Goal: Task Accomplishment & Management: Manage account settings

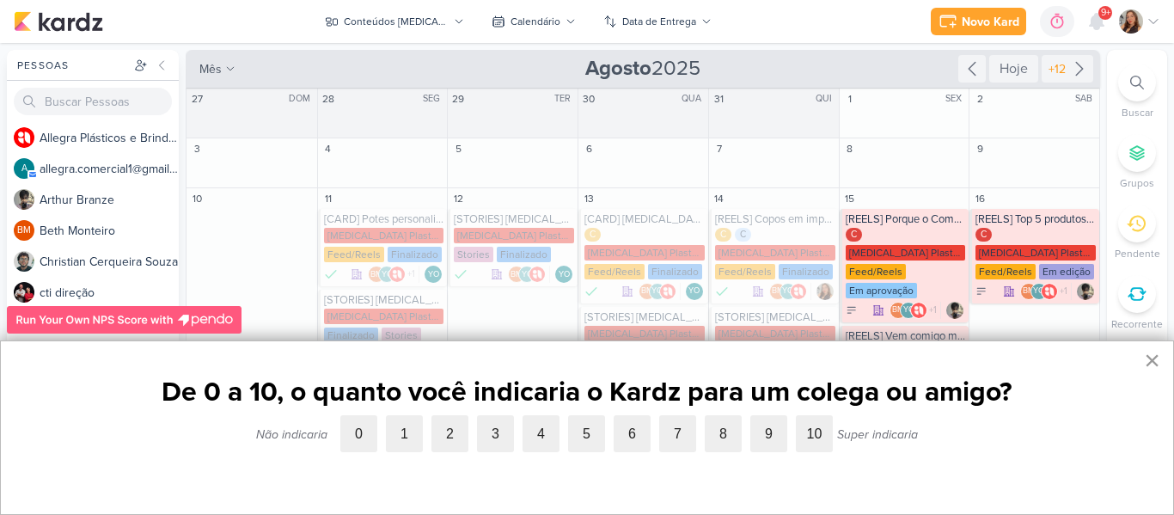
click at [1149, 360] on button "×" at bounding box center [1152, 359] width 16 height 27
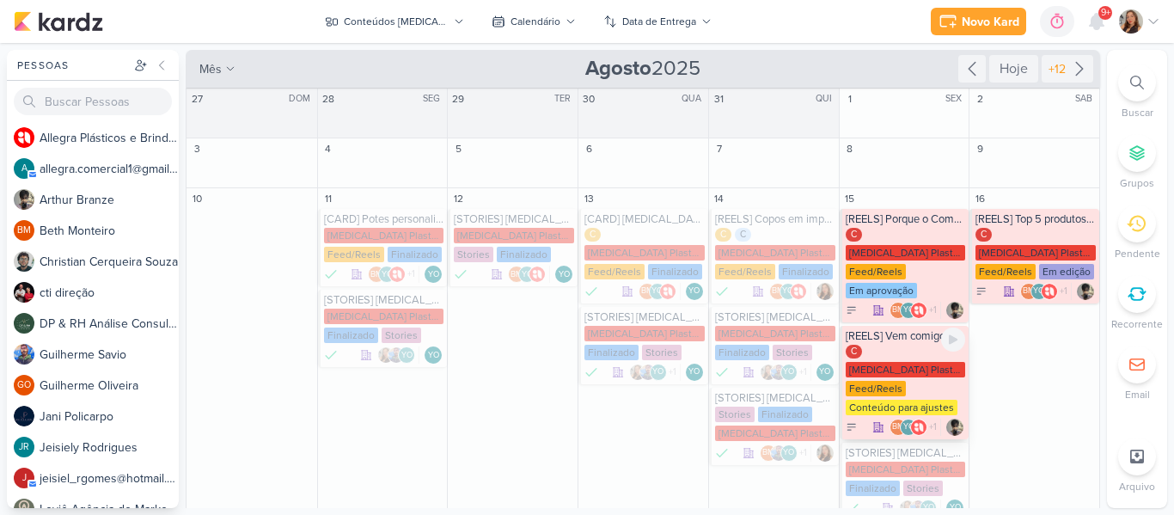
click at [907, 345] on div "C Allegra Plasticos PJ Feed/Reels Conteúdo para ajustes" at bounding box center [905, 381] width 120 height 72
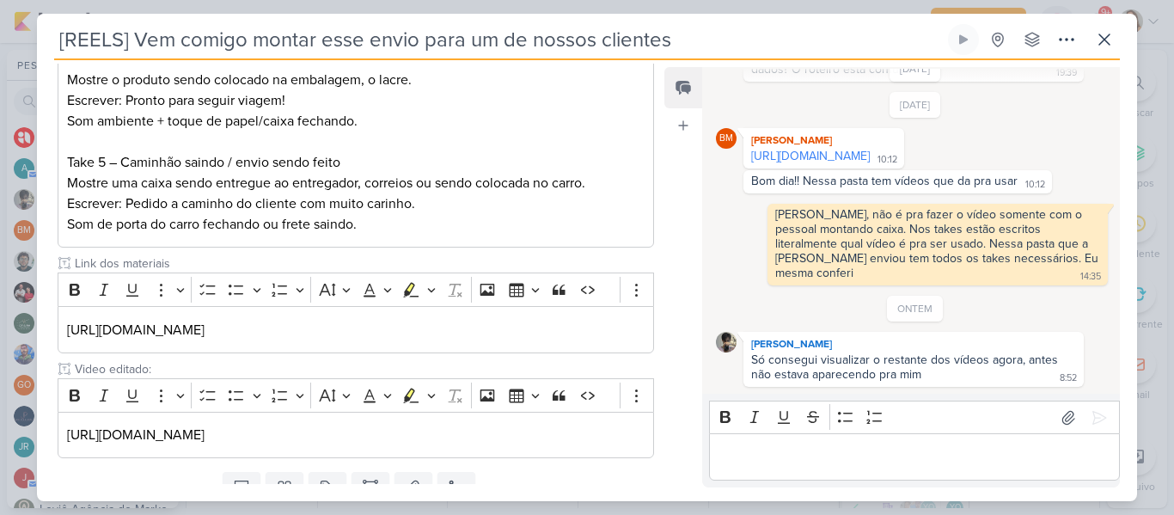
scroll to position [711, 0]
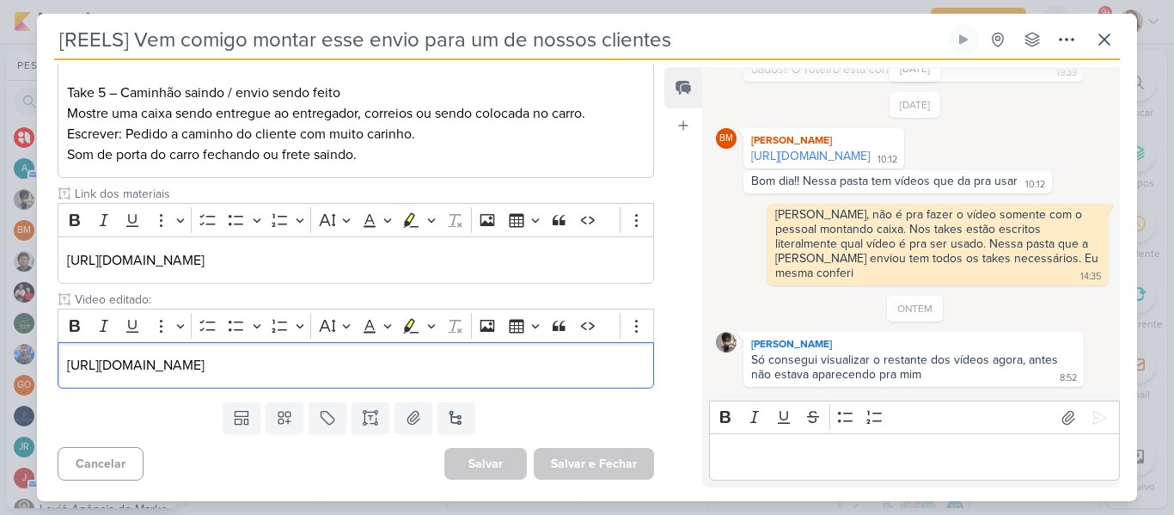
drag, startPoint x: 613, startPoint y: 371, endPoint x: 54, endPoint y: 378, distance: 558.5
copy p "https://drive.google.com/file/d/1wkZRGZn-S0qltLvxgFAbGXLlQca2O-h6/view?usp=shar…"
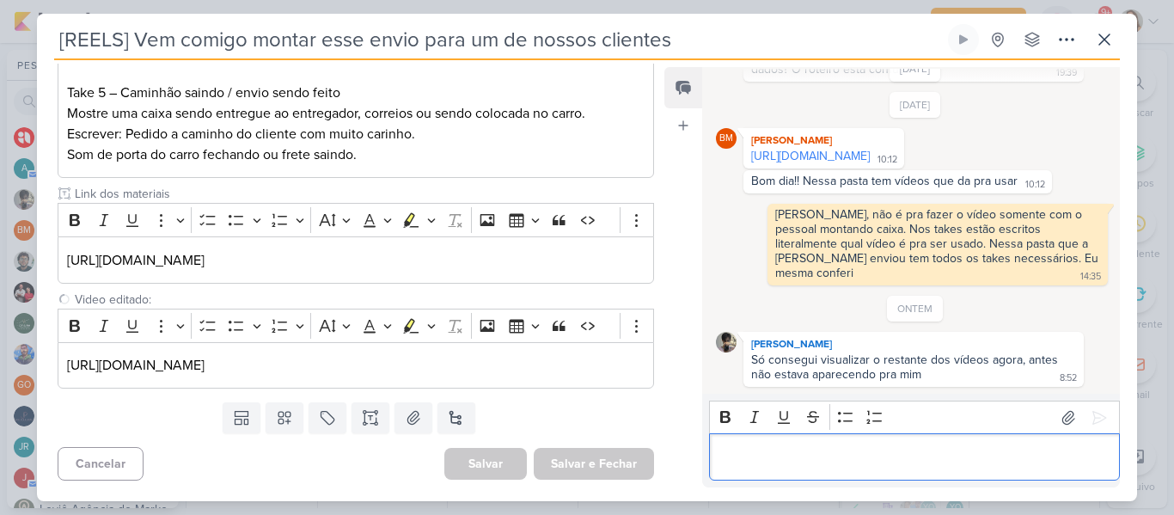
click at [785, 456] on p "Editor editing area: main" at bounding box center [913, 457] width 393 height 21
click at [1107, 44] on icon at bounding box center [1104, 39] width 21 height 21
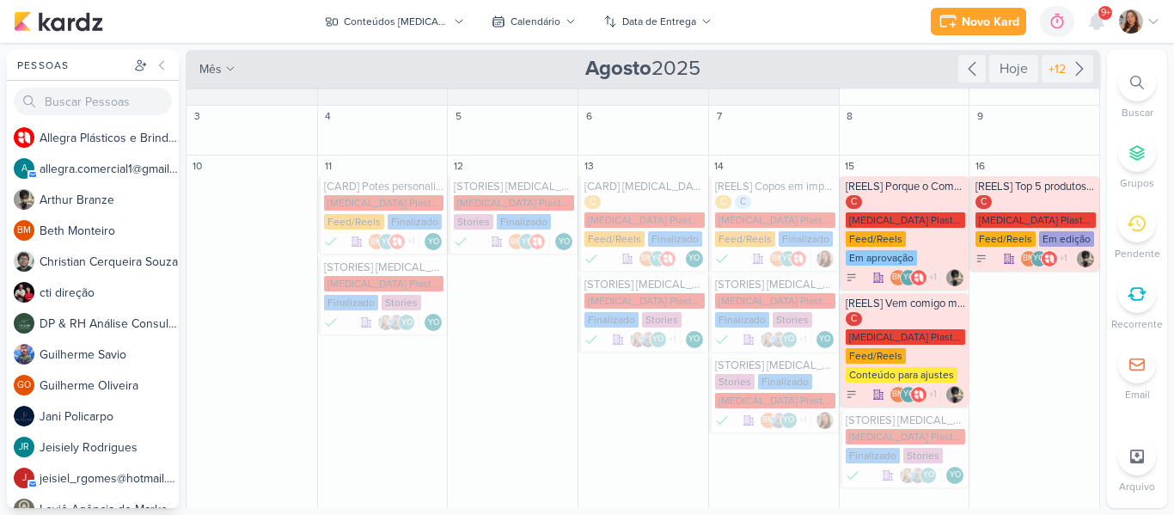
scroll to position [35, 0]
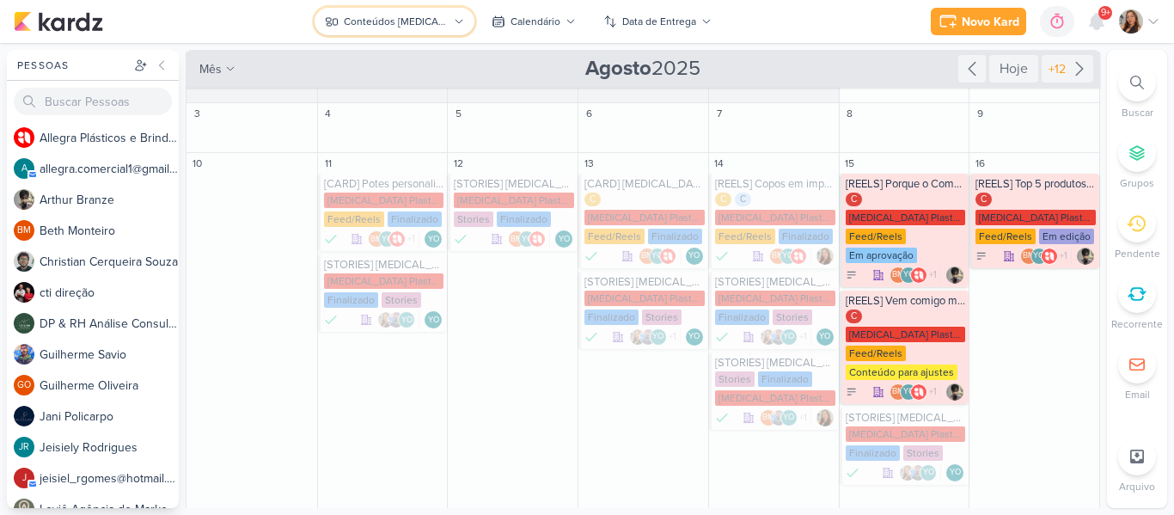
click at [408, 20] on div "Conteúdos [MEDICAL_DATA] Plásticos" at bounding box center [396, 21] width 104 height 15
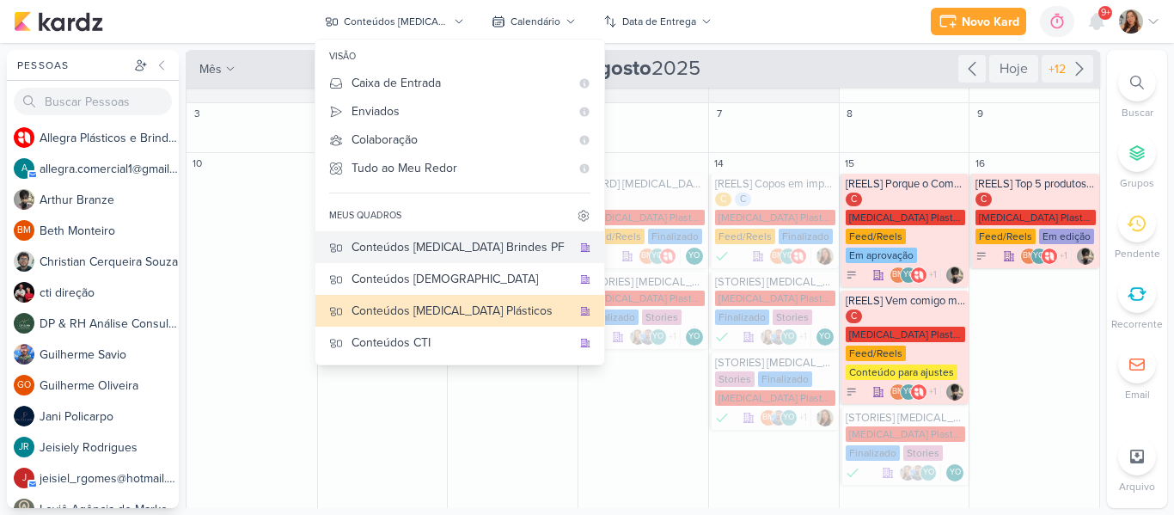
click at [508, 240] on div "Conteúdos [MEDICAL_DATA] Brindes PF" at bounding box center [461, 247] width 220 height 18
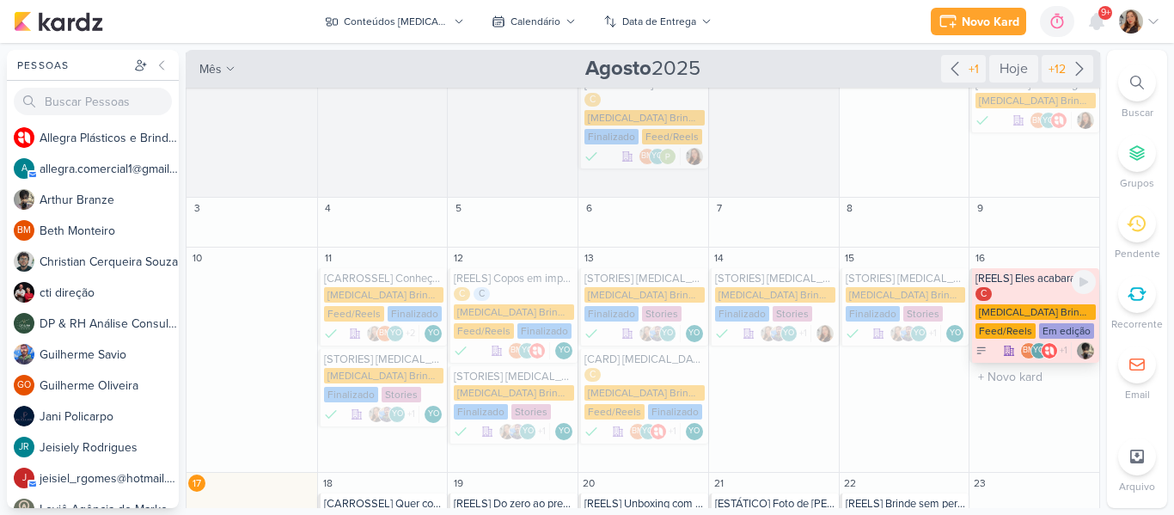
click at [1041, 268] on div "[REELS] Eles acabaram de chegar e já são sucesso! C Allegra Brindes PF Feed/Ree…" at bounding box center [1034, 315] width 130 height 95
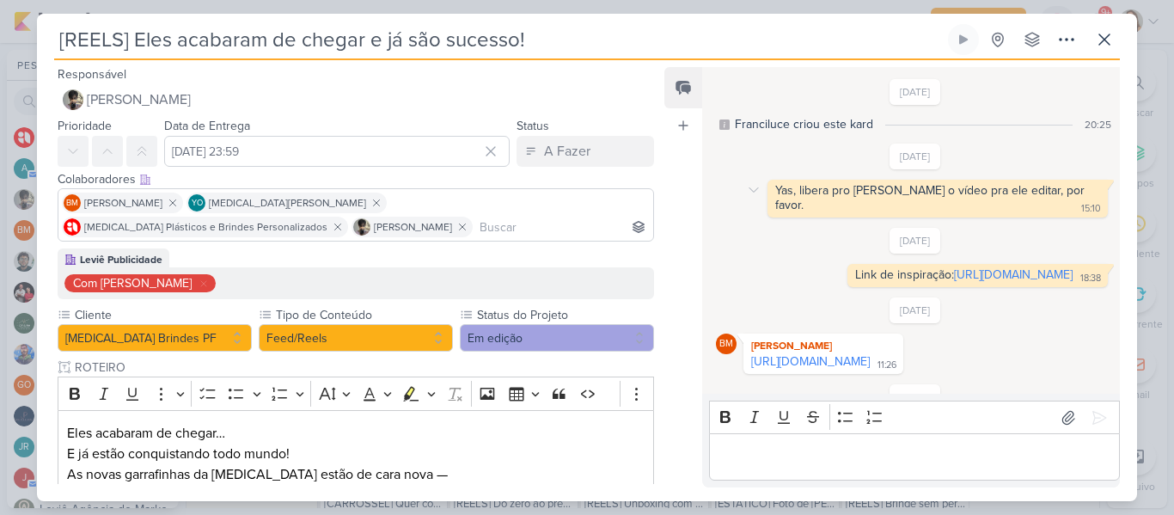
scroll to position [255, 0]
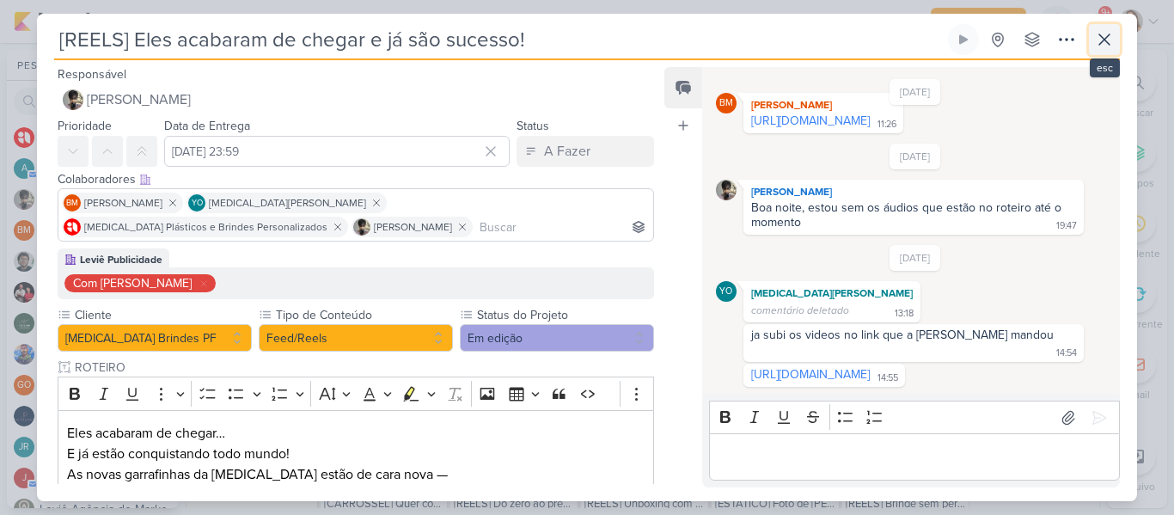
click at [1108, 40] on icon at bounding box center [1104, 39] width 21 height 21
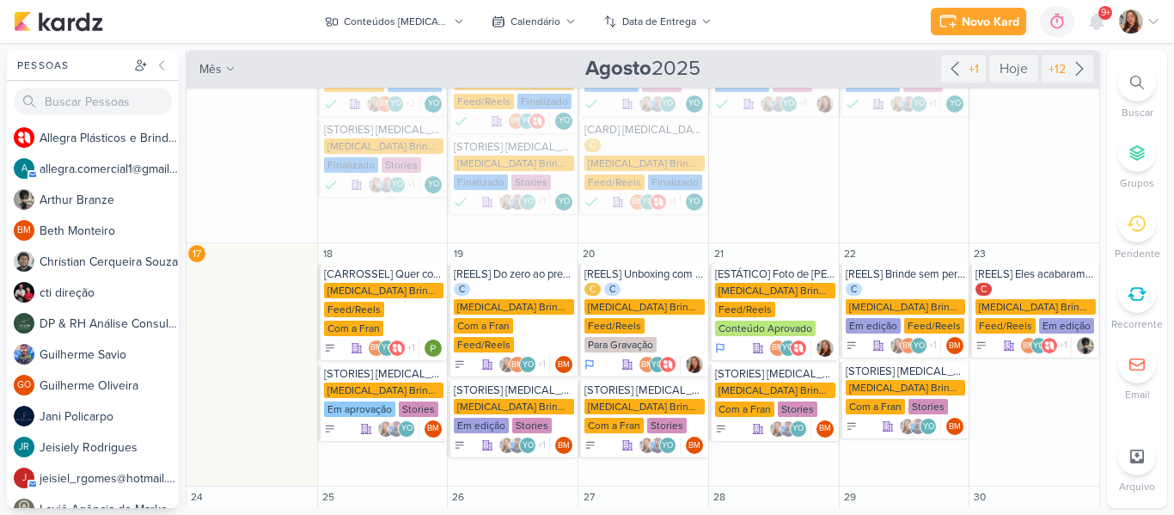
scroll to position [270, 0]
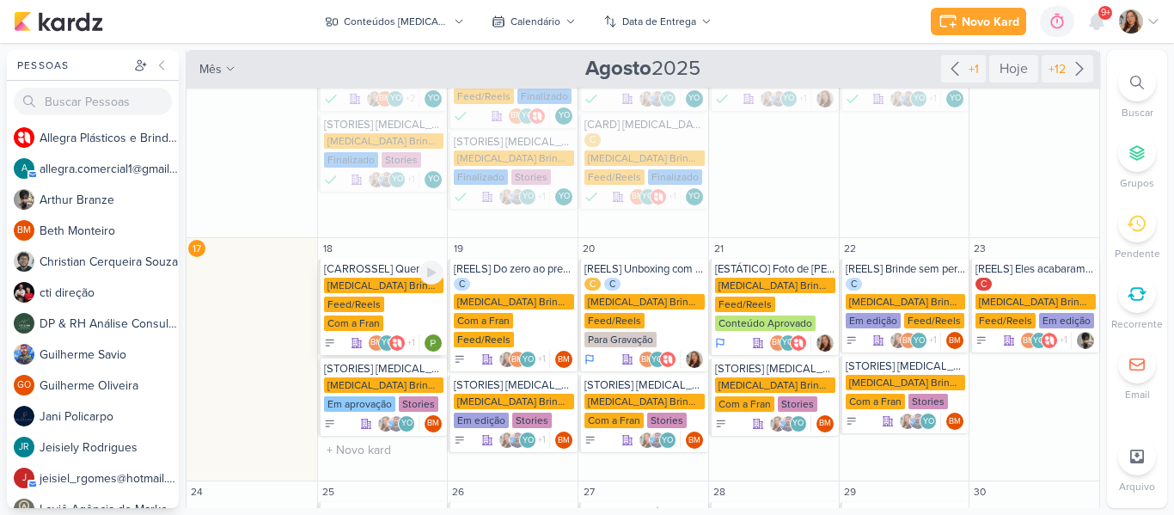
click at [392, 312] on div "Allegra Brindes PF Feed/Reels Com a Fran" at bounding box center [384, 305] width 120 height 55
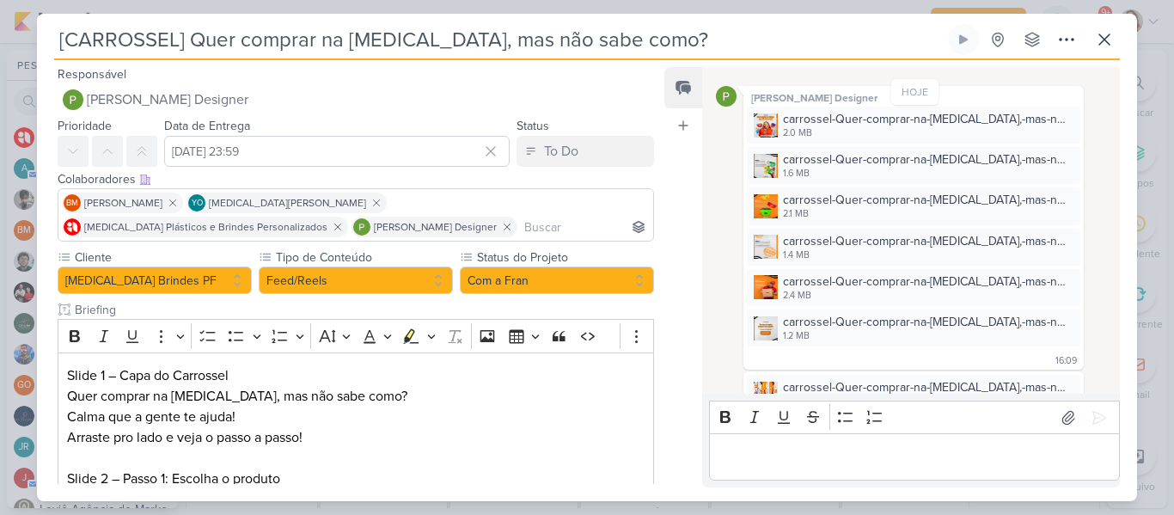
scroll to position [142, 0]
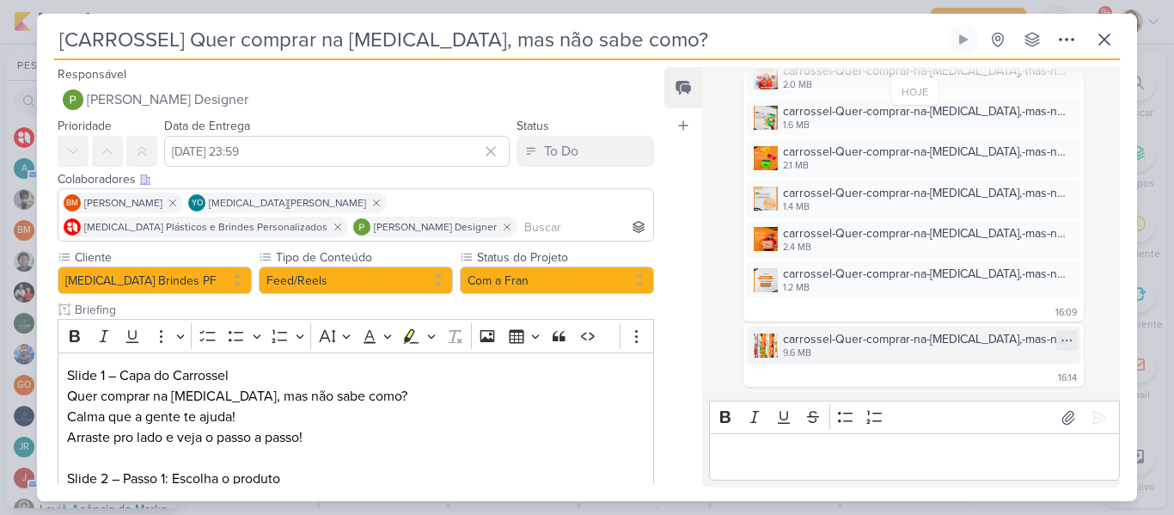
click at [925, 340] on div "carrossel-Quer-comprar-na-Allegra,-mas-não-sabe-como.png" at bounding box center [926, 339] width 287 height 18
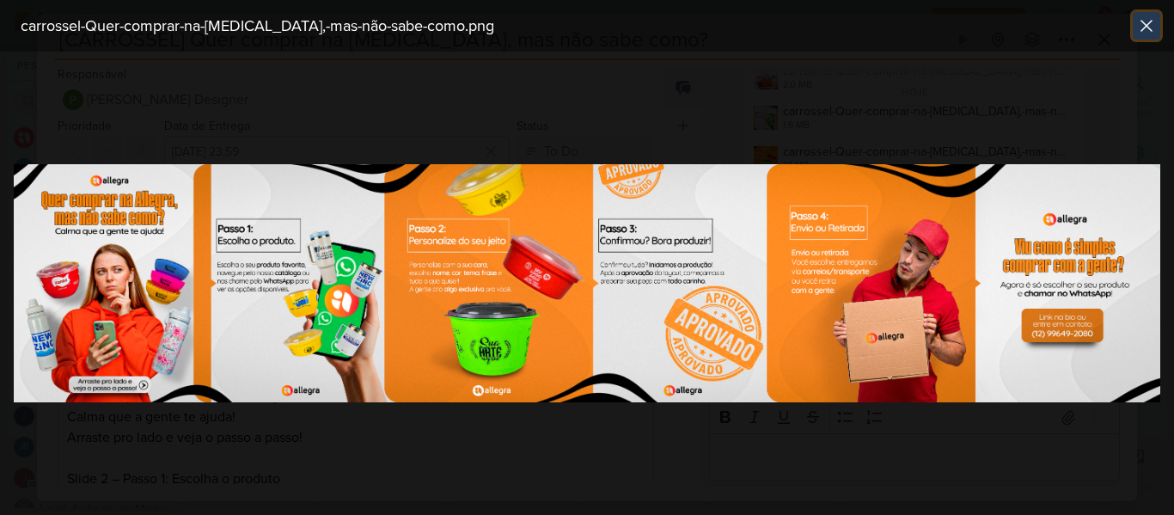
click at [1138, 30] on icon at bounding box center [1146, 25] width 21 height 21
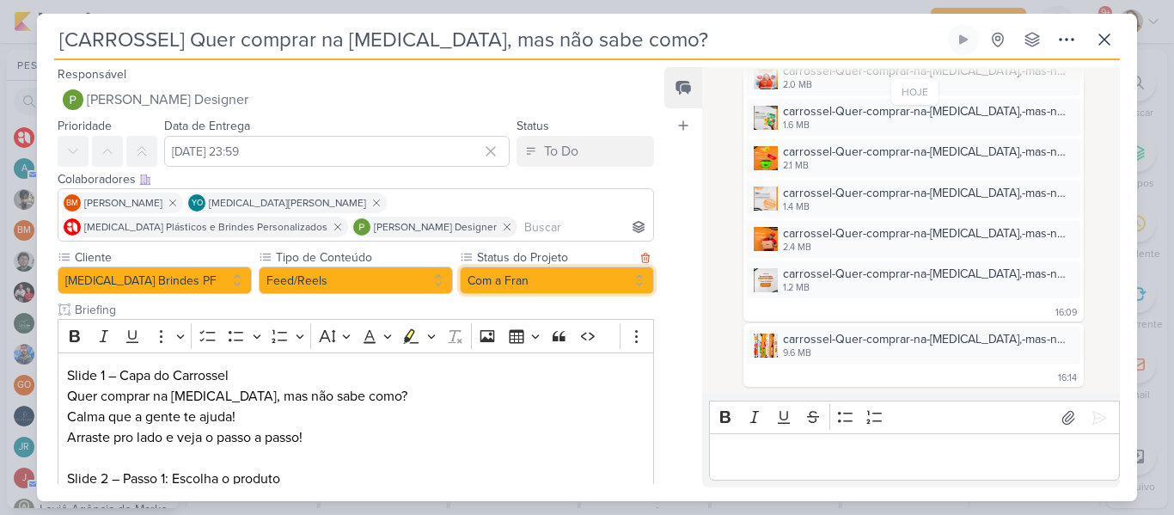
click at [488, 278] on button "Com a Fran" at bounding box center [557, 279] width 194 height 27
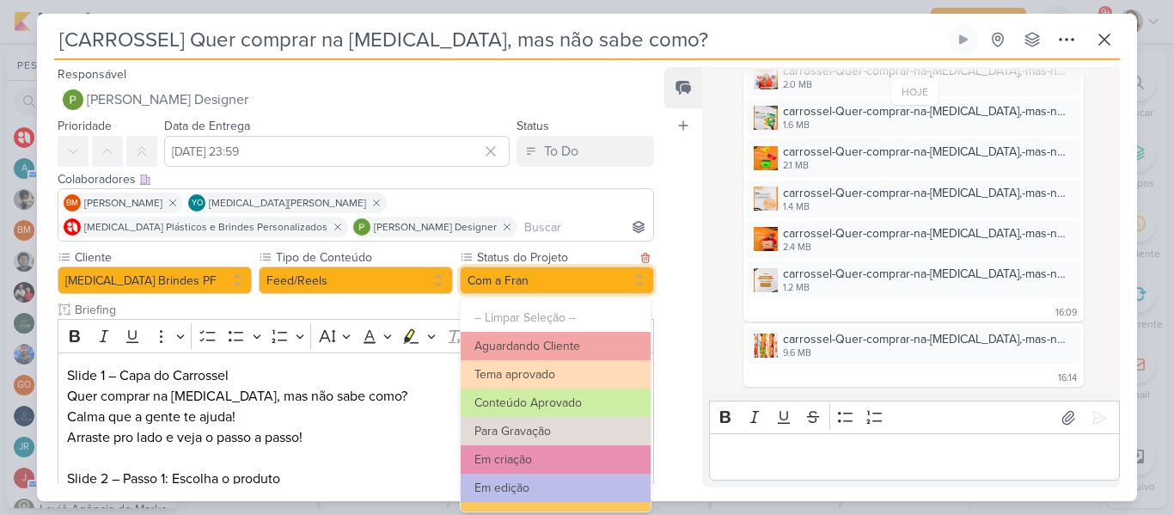
scroll to position [194, 0]
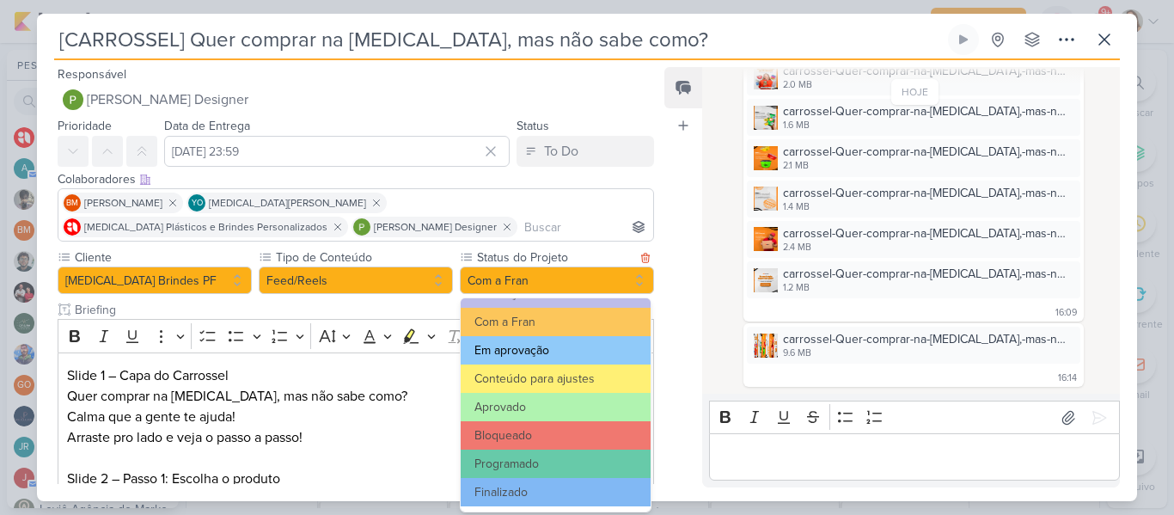
click at [526, 362] on button "Em aprovação" at bounding box center [556, 350] width 190 height 28
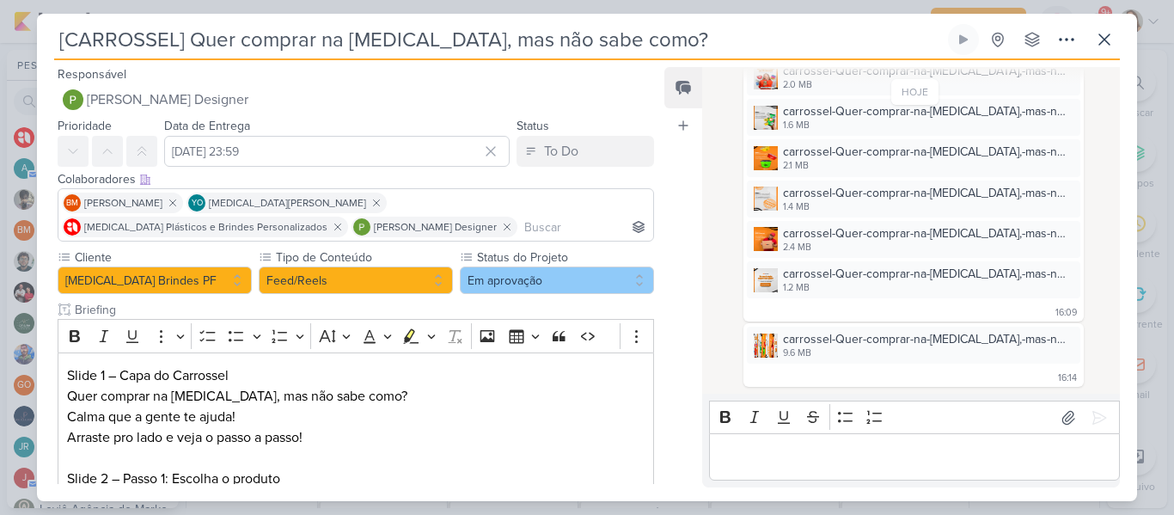
scroll to position [526, 0]
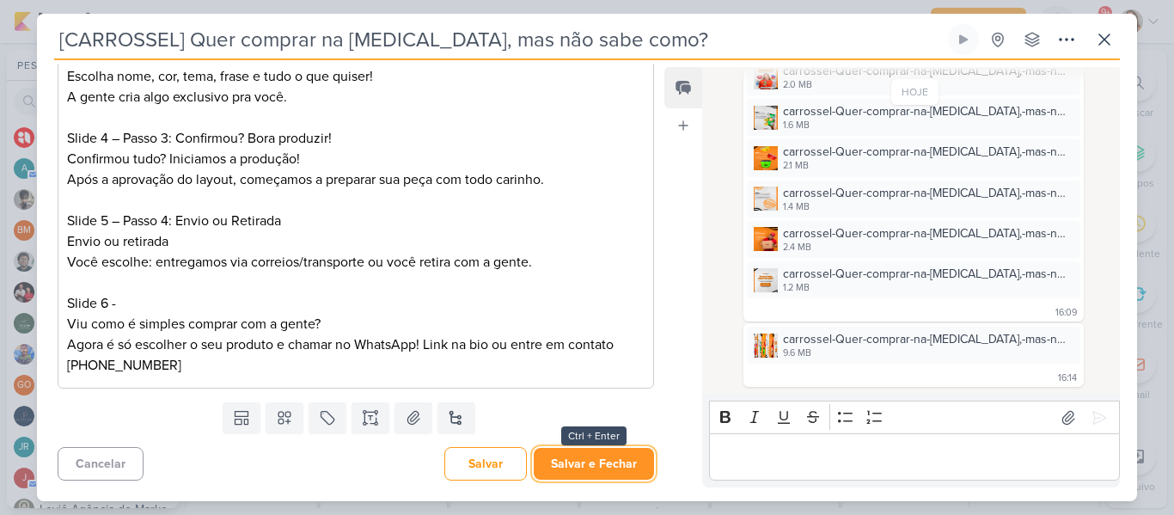
click at [614, 461] on button "Salvar e Fechar" at bounding box center [594, 464] width 120 height 32
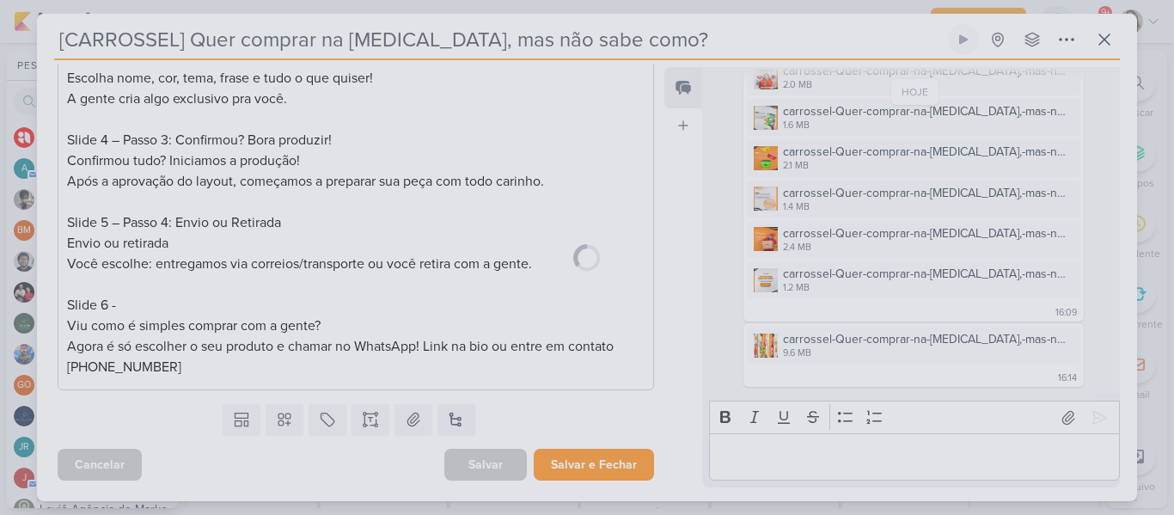
scroll to position [524, 0]
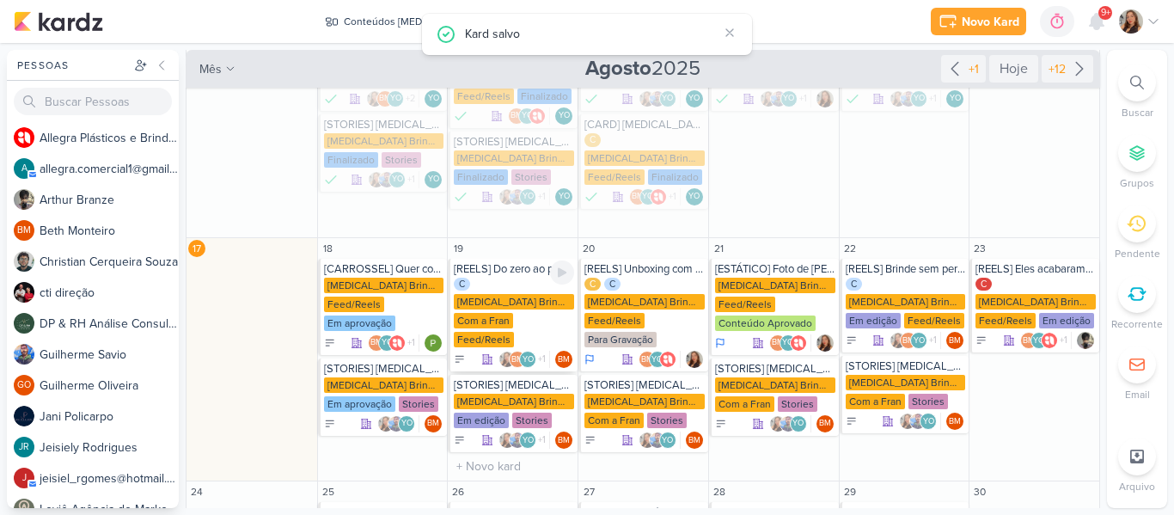
click at [533, 290] on div "C Allegra Brindes PF Com a Fran Feed/Reels" at bounding box center [514, 314] width 120 height 72
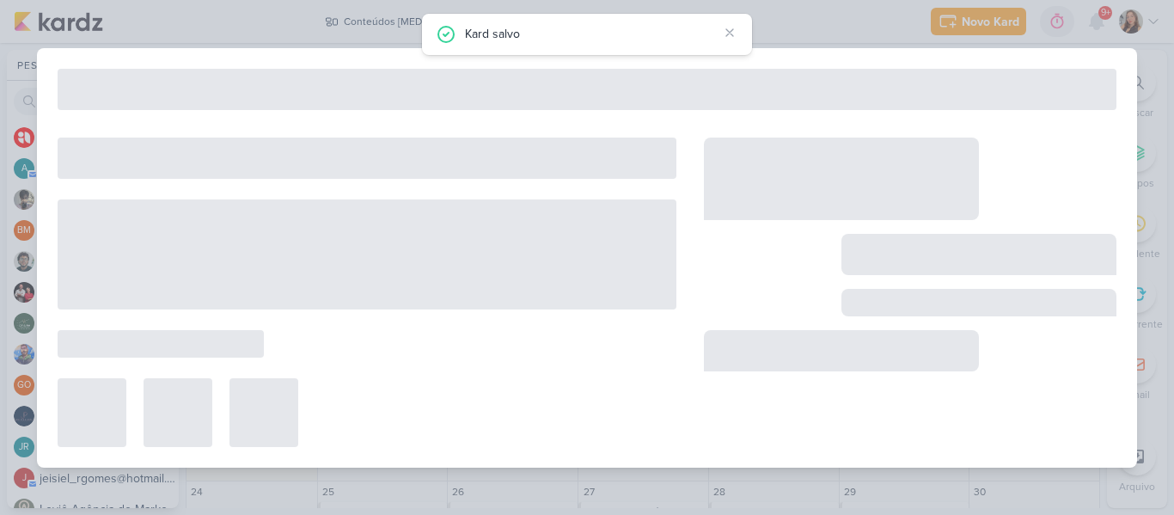
type input "[REELS] Do zero ao presente"
type input "[DATE] 23:59"
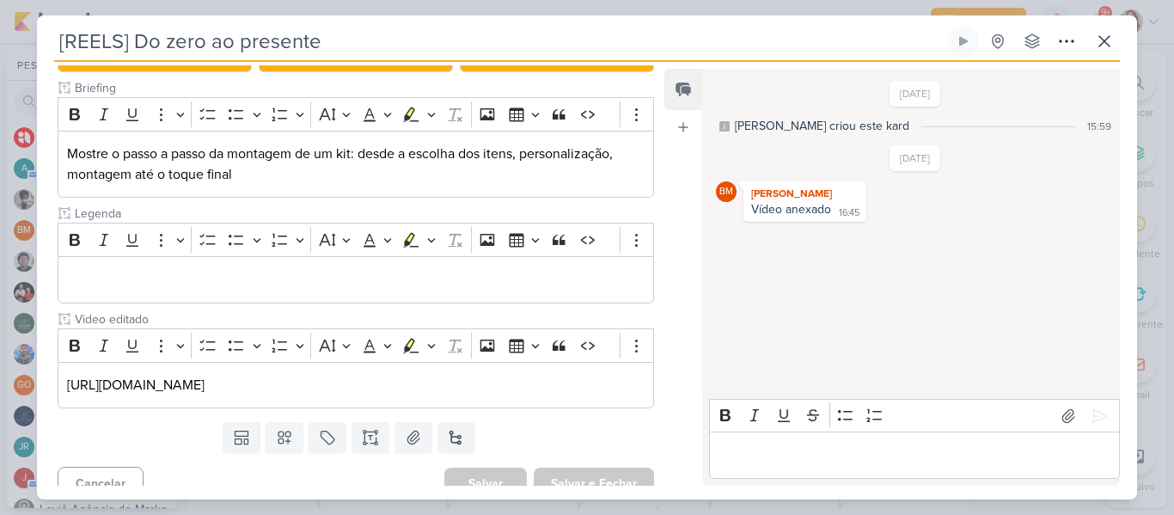
scroll to position [296, 0]
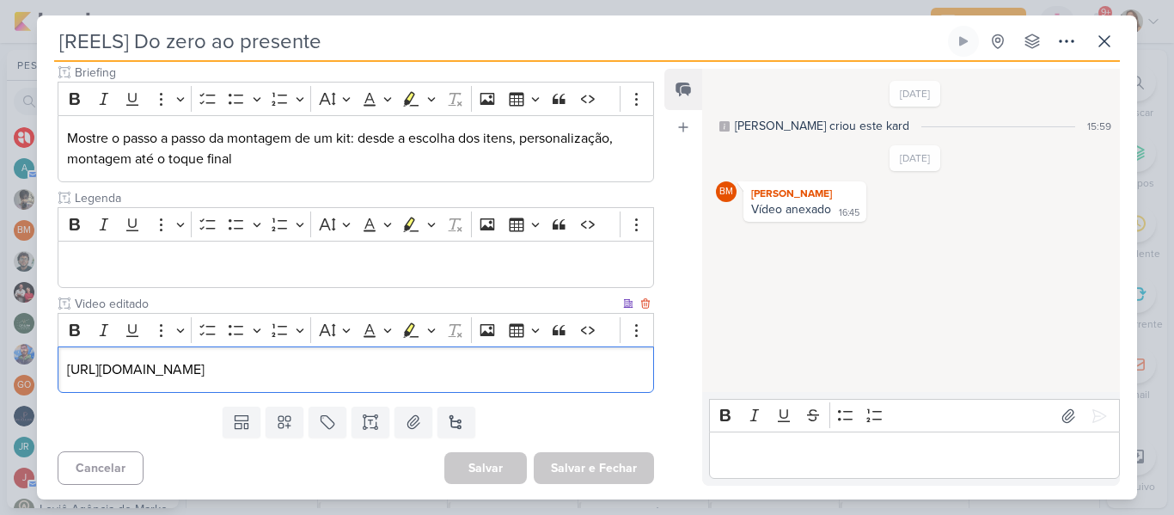
click at [638, 366] on div "https://drive.google.com/file/d/1wOB07z46m3LV71f1BLx9MUP2dtmxH1aV/view?usp=driv…" at bounding box center [356, 369] width 596 height 47
drag, startPoint x: 65, startPoint y: 363, endPoint x: 662, endPoint y: 365, distance: 596.3
click at [662, 365] on div "Responsável BM Beth Monteiro Nenhum contato encontrado create new contact Novo …" at bounding box center [587, 280] width 1100 height 437
copy p "https://drive.google.com/file/d/1wOB07z46m3LV71f1BLx9MUP2dtmxH1aV/view?usp=driv…"
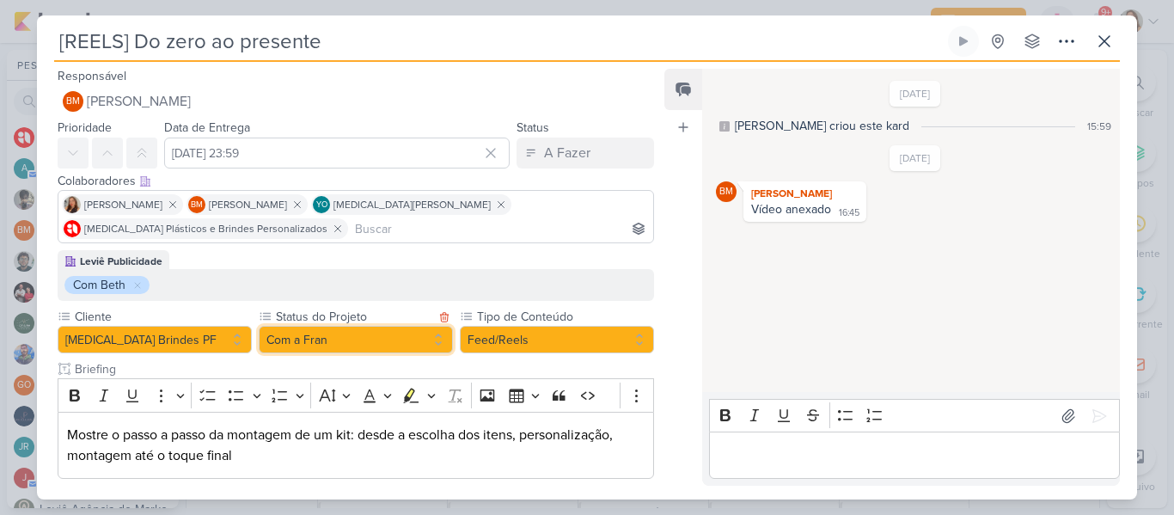
click at [307, 344] on button "Com a Fran" at bounding box center [356, 339] width 194 height 27
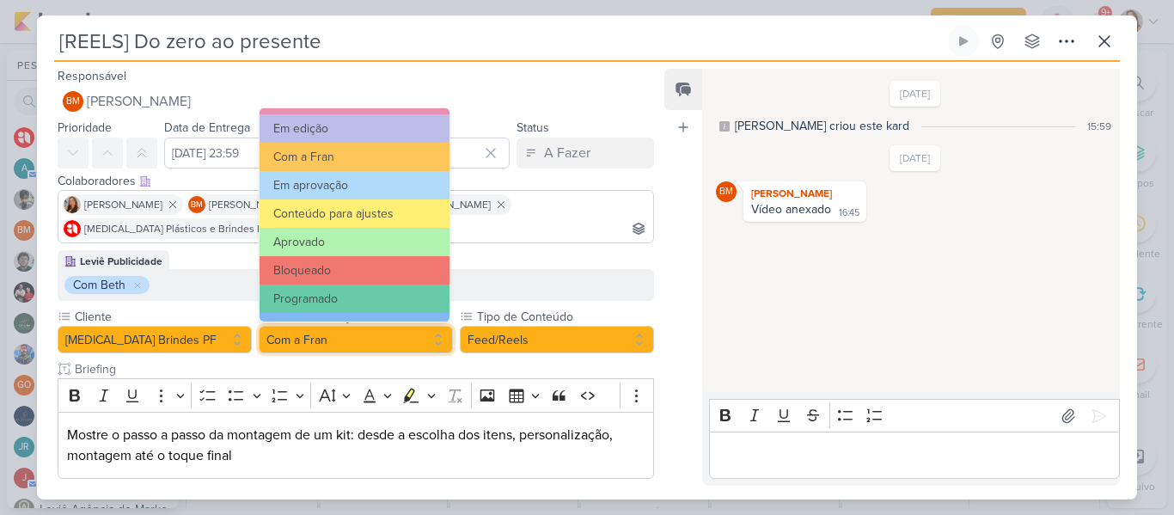
scroll to position [173, 0]
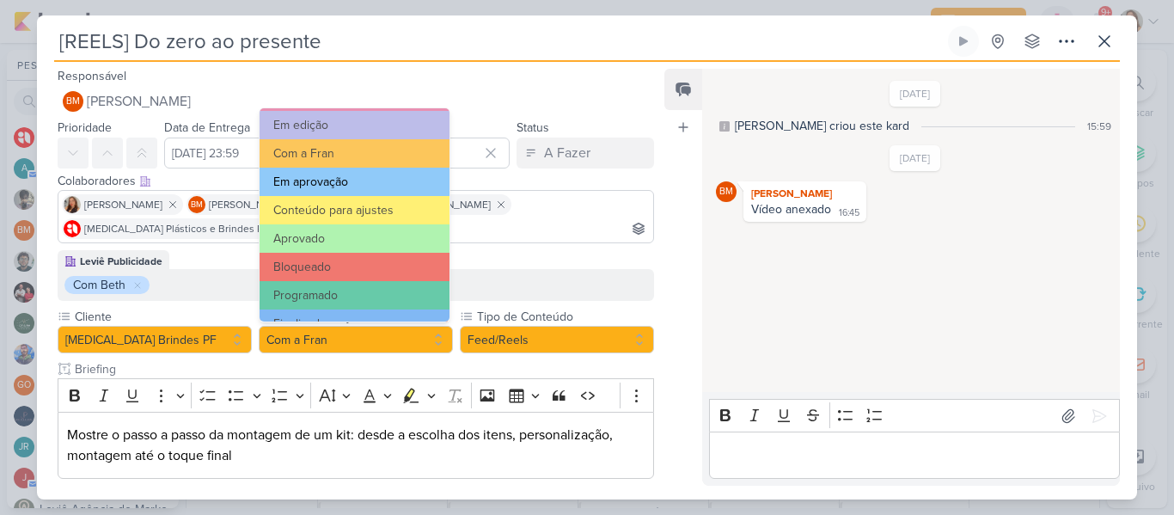
click at [344, 178] on button "Em aprovação" at bounding box center [354, 182] width 190 height 28
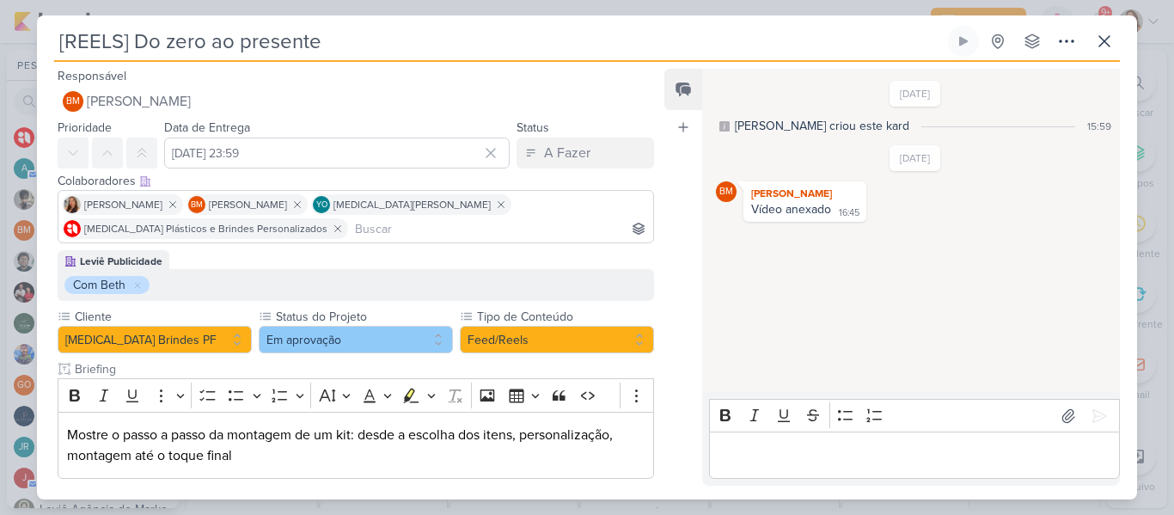
scroll to position [299, 0]
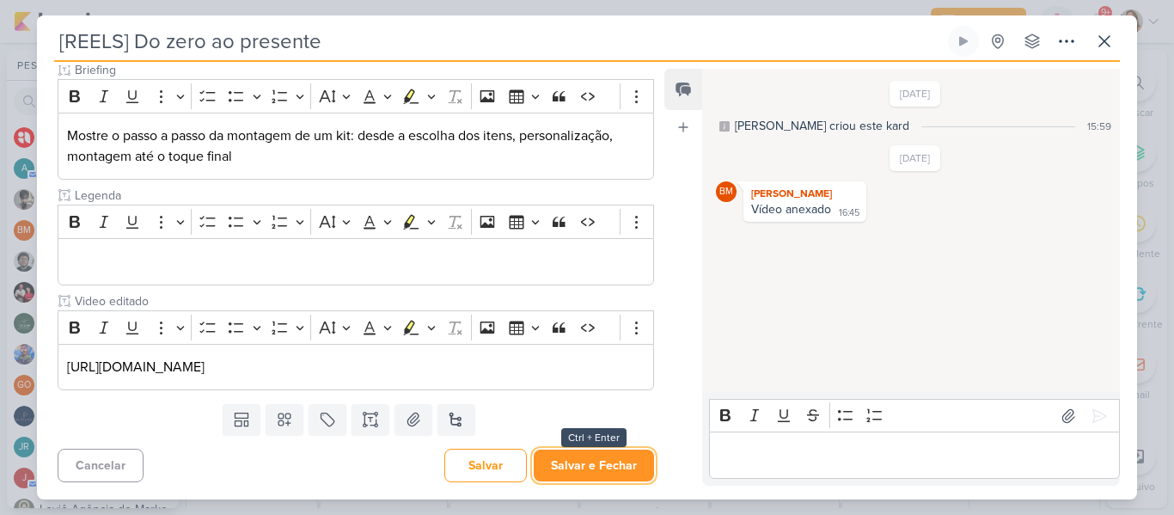
click at [580, 463] on button "Salvar e Fechar" at bounding box center [594, 465] width 120 height 32
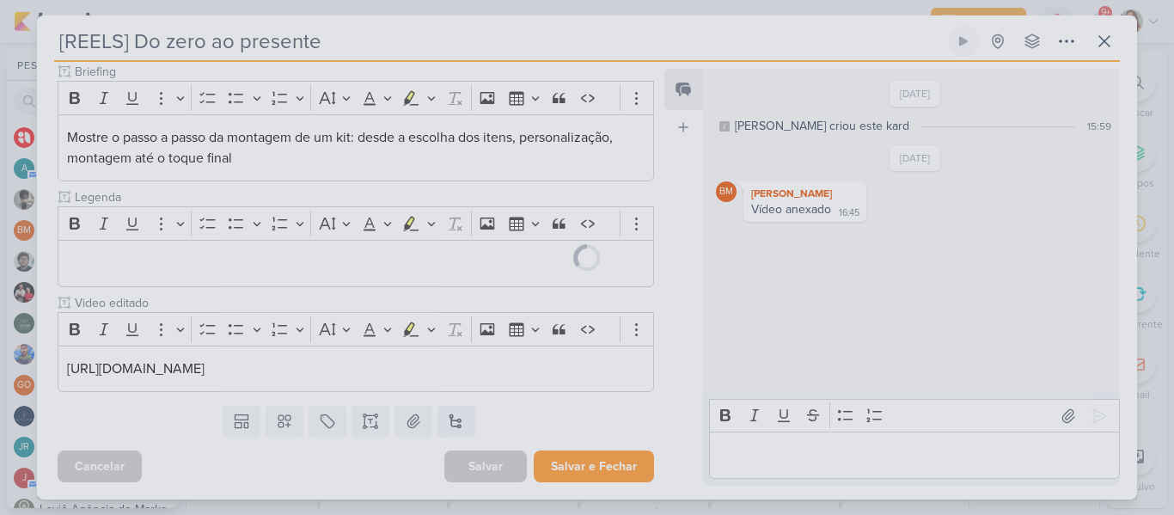
scroll to position [297, 0]
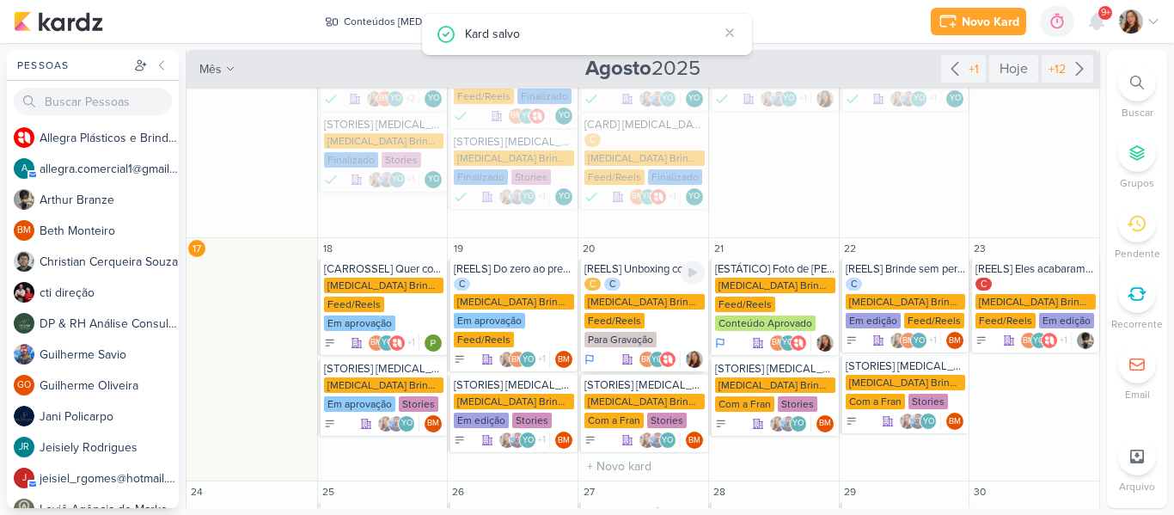
click at [653, 294] on div "[MEDICAL_DATA] Brindes PF" at bounding box center [644, 301] width 120 height 15
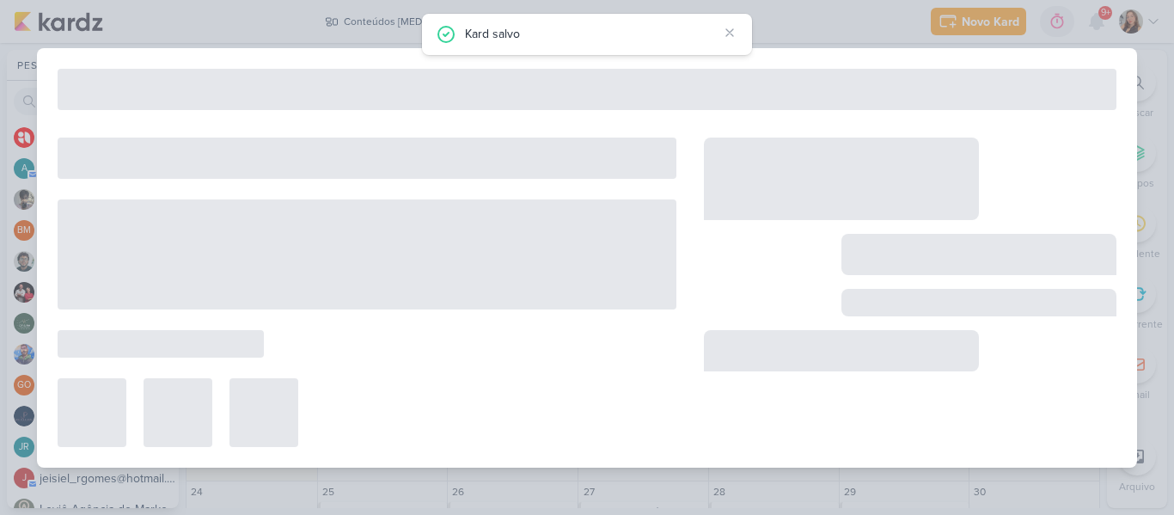
type input "[REELS] Unboxing com carinho."
type input "[DATE] 23:59"
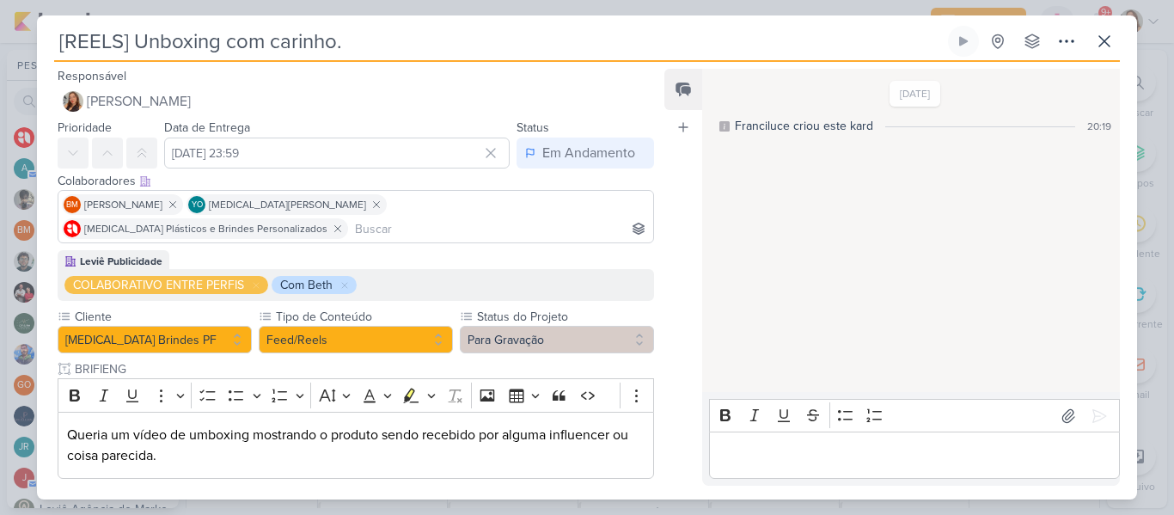
scroll to position [64, 0]
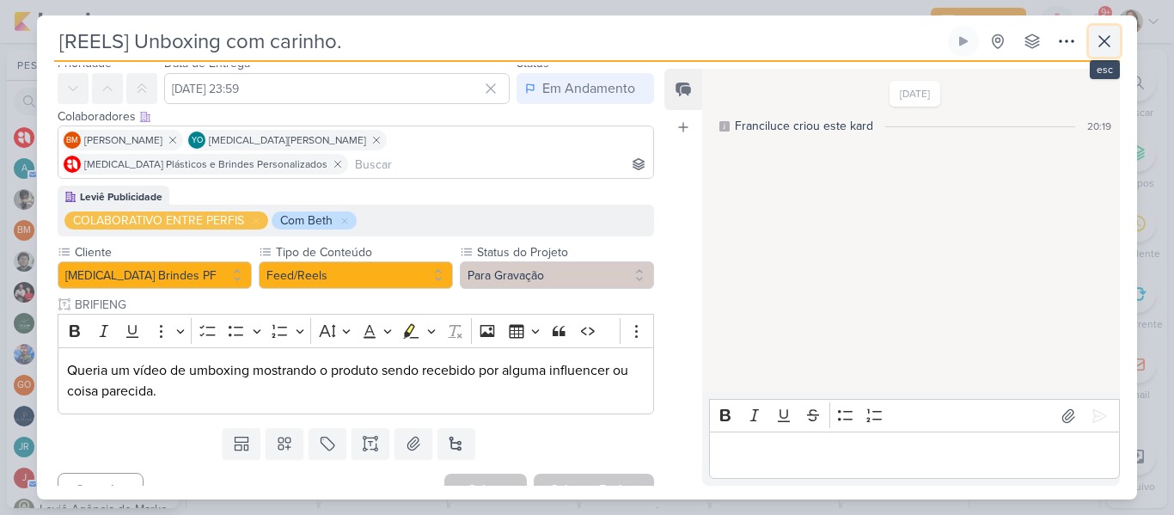
click at [1106, 40] on icon at bounding box center [1104, 41] width 10 height 10
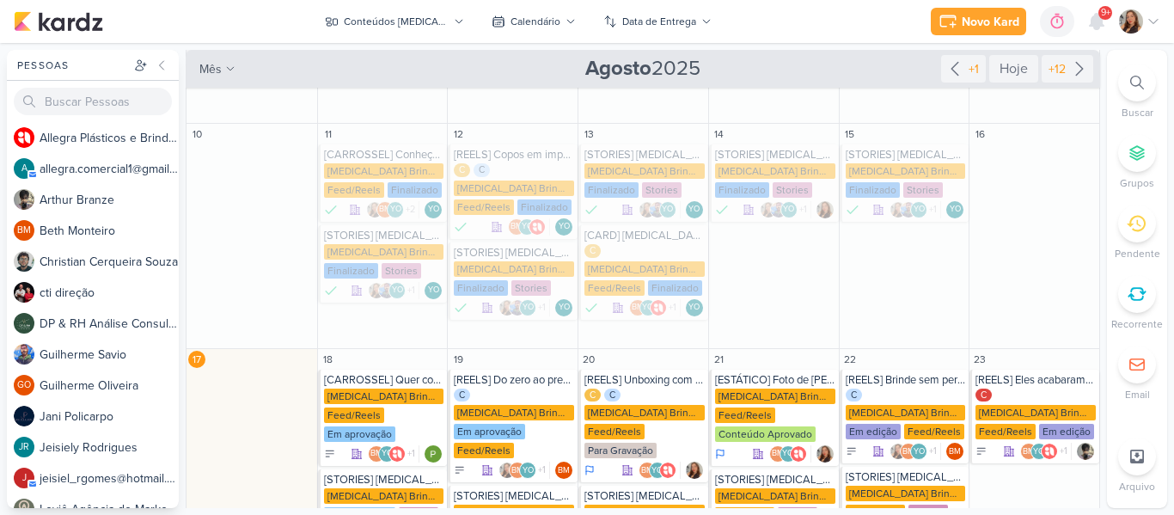
scroll to position [161, 0]
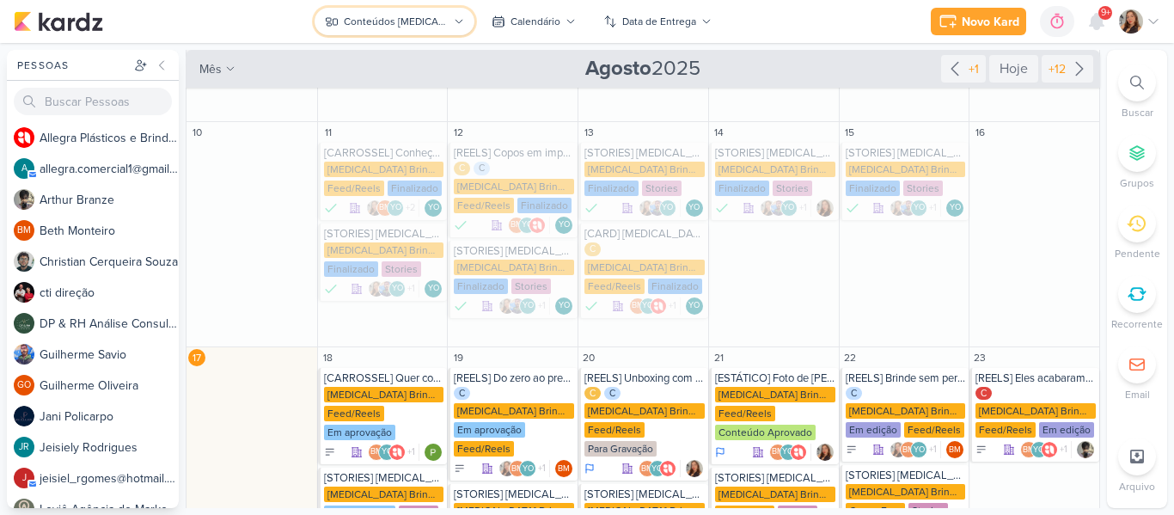
click at [411, 24] on div "Conteúdos [MEDICAL_DATA] Brindes PF" at bounding box center [396, 21] width 104 height 15
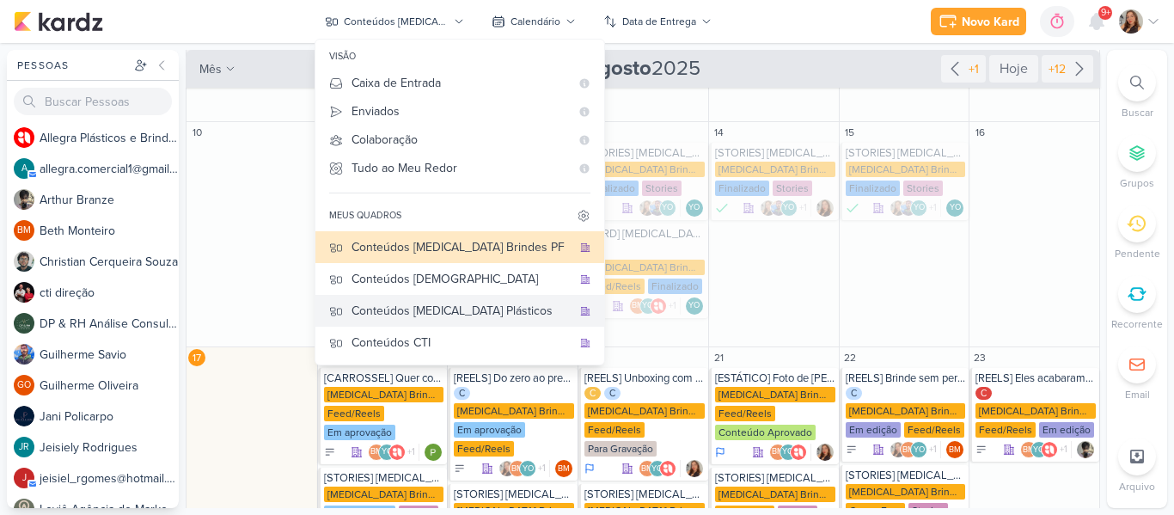
click at [438, 308] on div "Conteúdos [MEDICAL_DATA] Plásticos" at bounding box center [461, 311] width 220 height 18
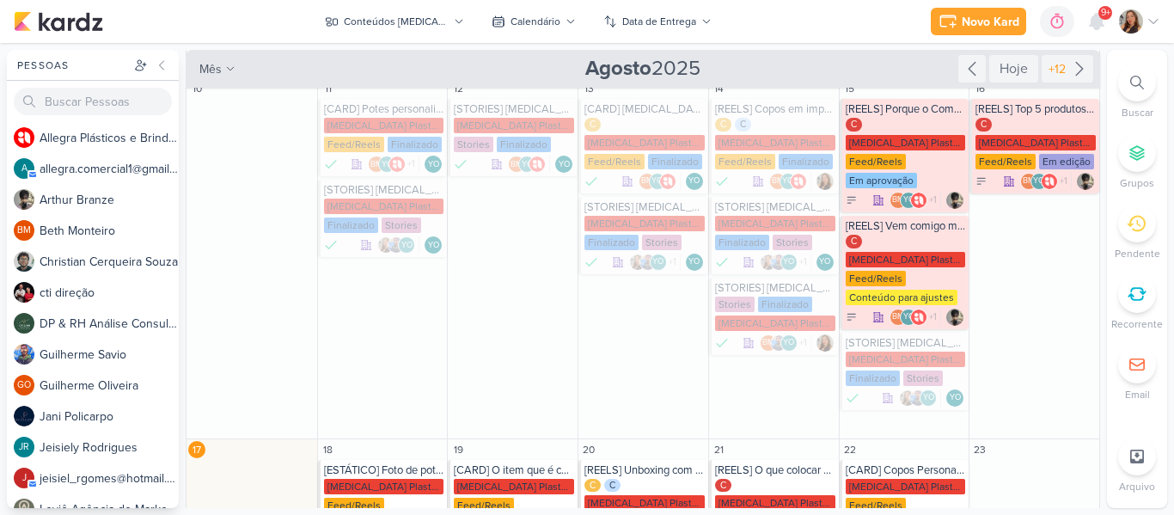
scroll to position [103, 0]
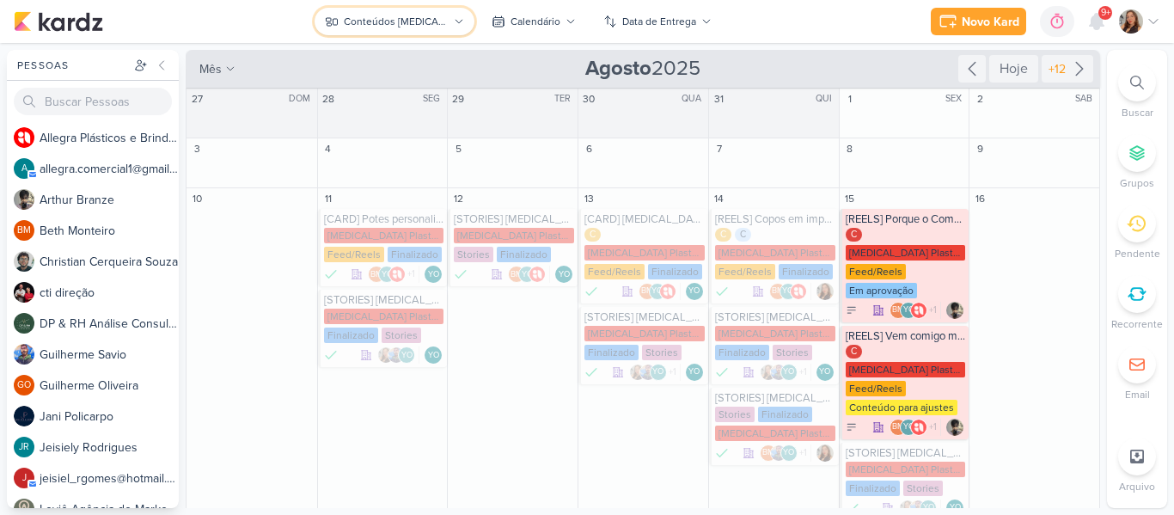
click at [417, 12] on button "Conteúdos [MEDICAL_DATA] Plásticos" at bounding box center [393, 21] width 159 height 27
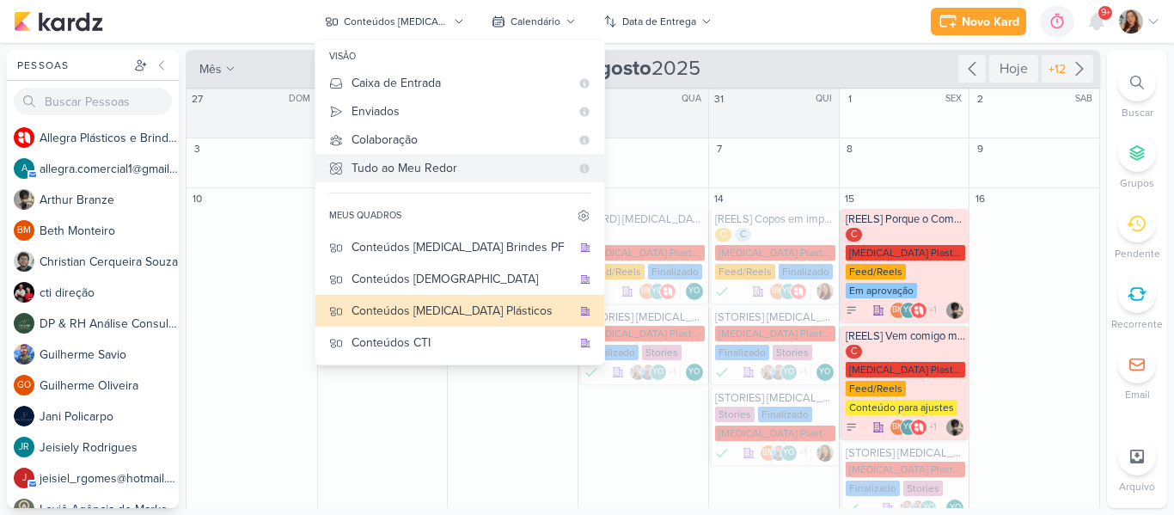
click at [376, 175] on div "Tudo ao Meu Redor" at bounding box center [460, 168] width 218 height 18
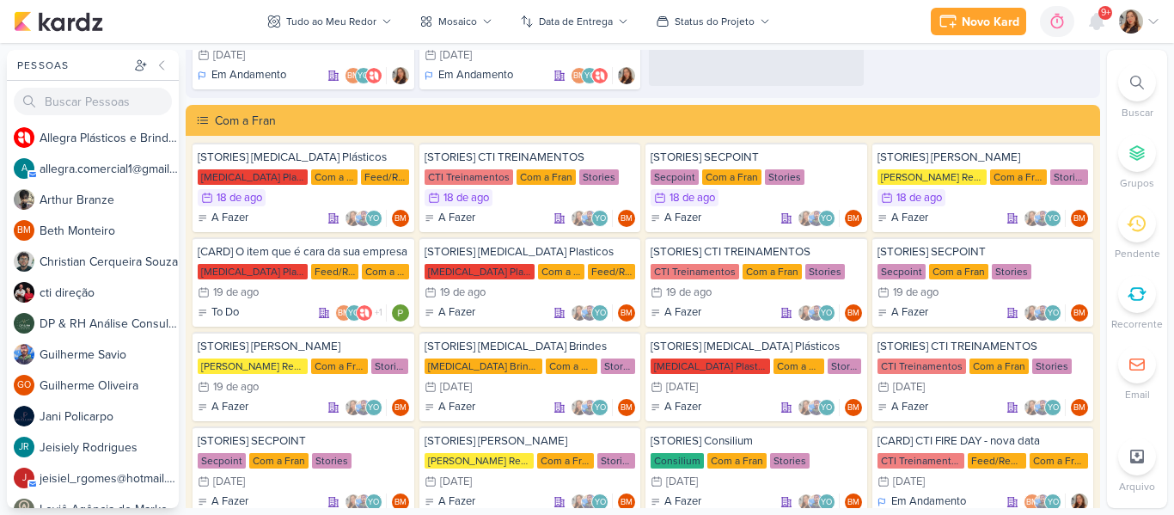
scroll to position [4695, 0]
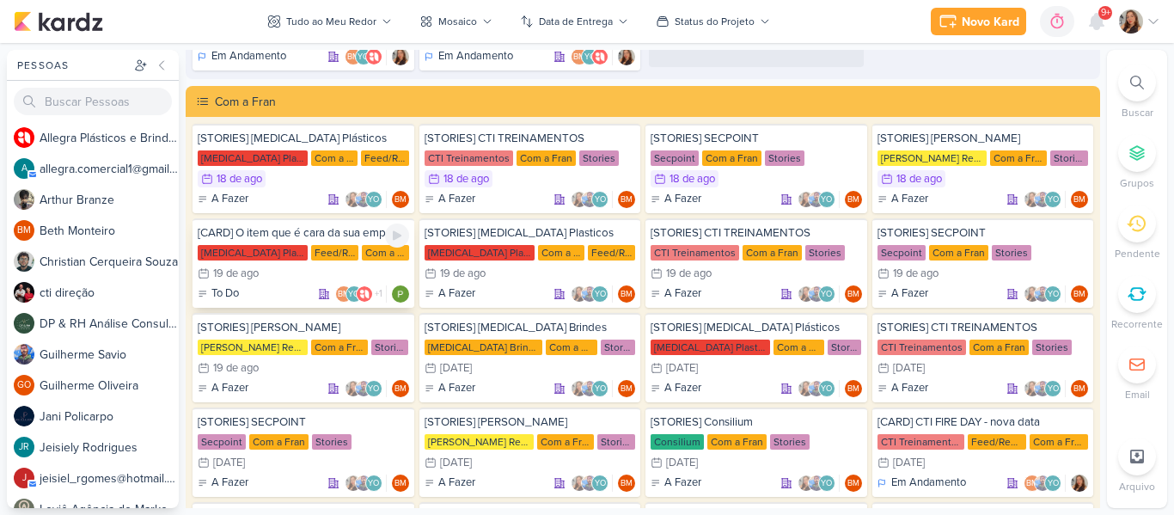
click at [279, 259] on div "[MEDICAL_DATA] Plasticos PJ" at bounding box center [253, 252] width 110 height 15
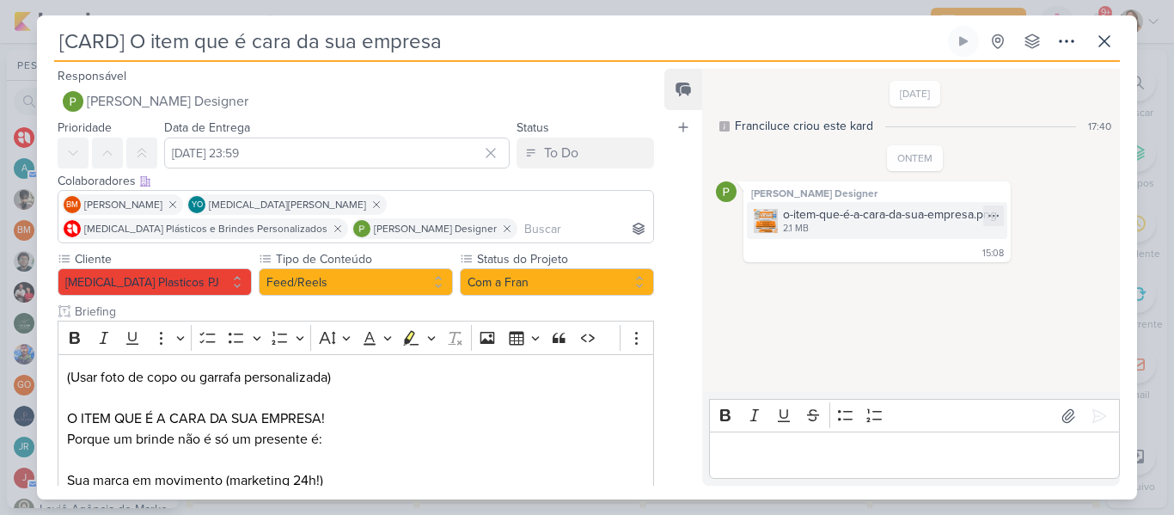
click at [768, 214] on img at bounding box center [766, 221] width 24 height 24
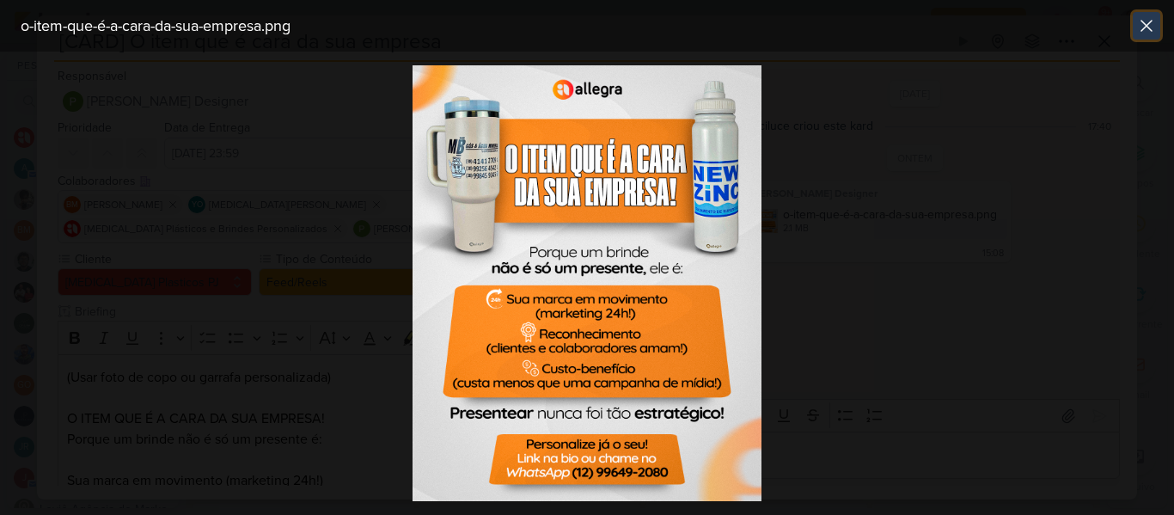
click at [1152, 23] on icon at bounding box center [1146, 25] width 21 height 21
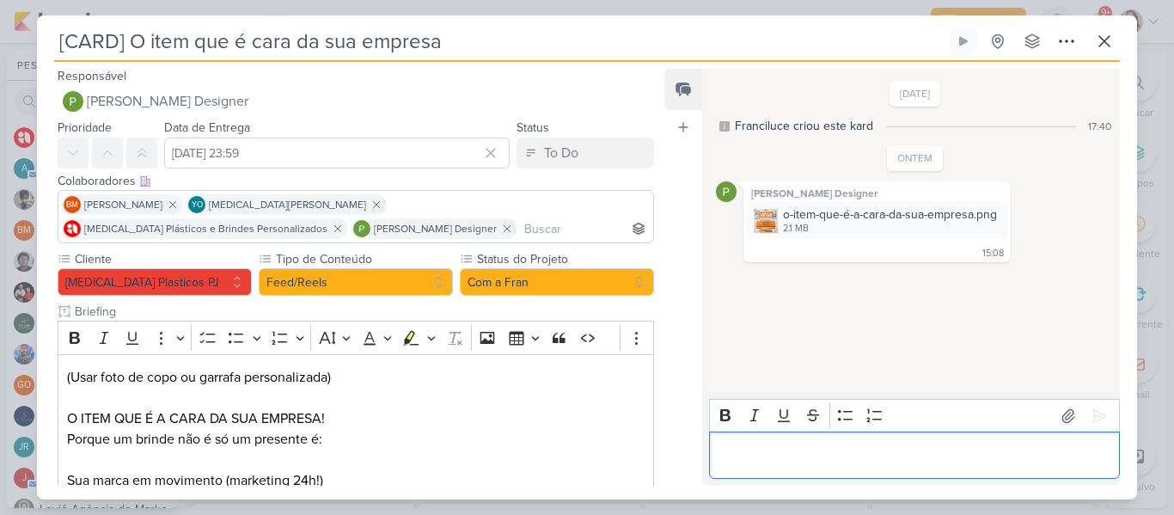
click at [907, 449] on p "Editor editing area: main" at bounding box center [913, 455] width 393 height 21
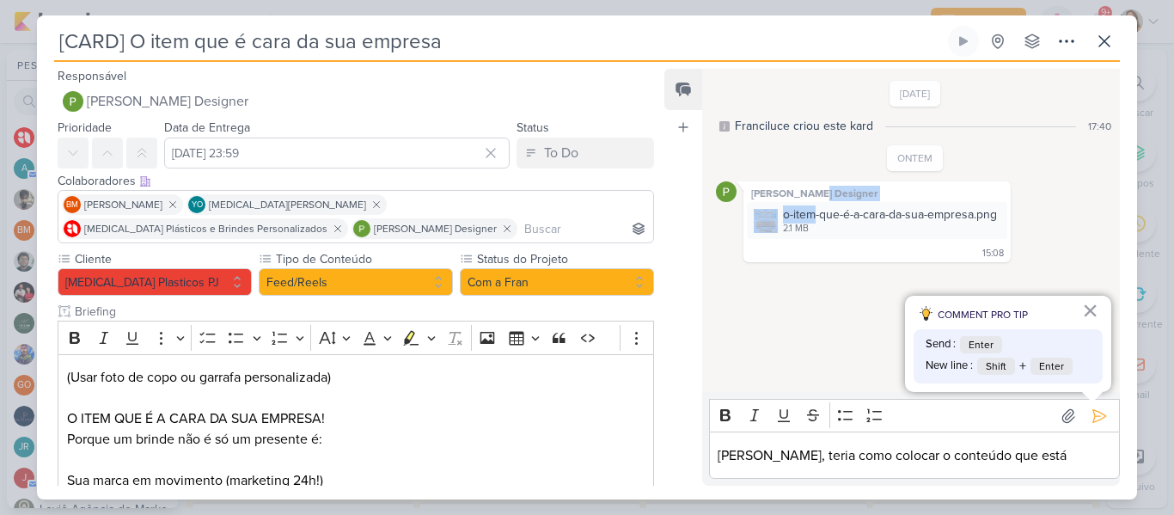
drag, startPoint x: 815, startPoint y: 200, endPoint x: 817, endPoint y: 216, distance: 15.6
click at [817, 216] on div "[PERSON_NAME] Designer o-item-que-é-a-cara-da-sua-empresa.png 2.1 MB Adicionar …" at bounding box center [876, 221] width 267 height 81
click at [817, 216] on div "o-item-que-é-a-cara-da-sua-empresa.png" at bounding box center [890, 214] width 214 height 18
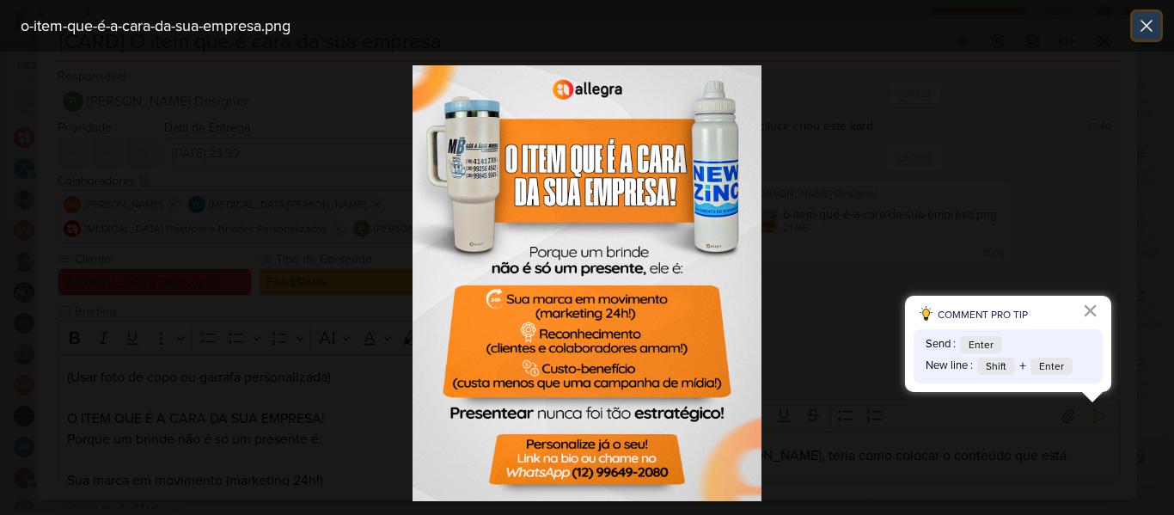
click at [1145, 35] on icon at bounding box center [1146, 25] width 21 height 21
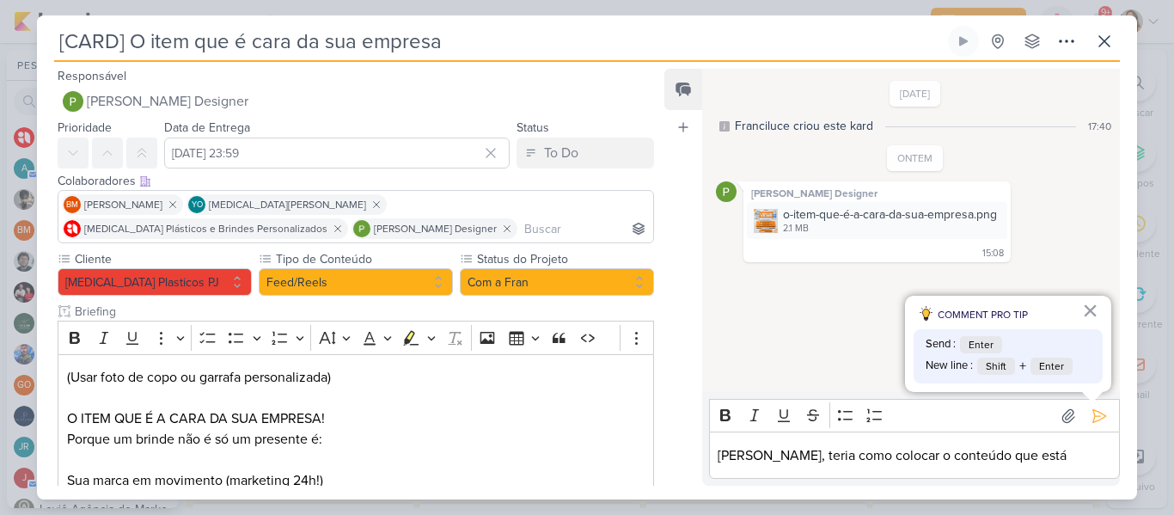
click at [1032, 457] on p "[PERSON_NAME], teria como colocar o conteúdo que está" at bounding box center [913, 455] width 393 height 21
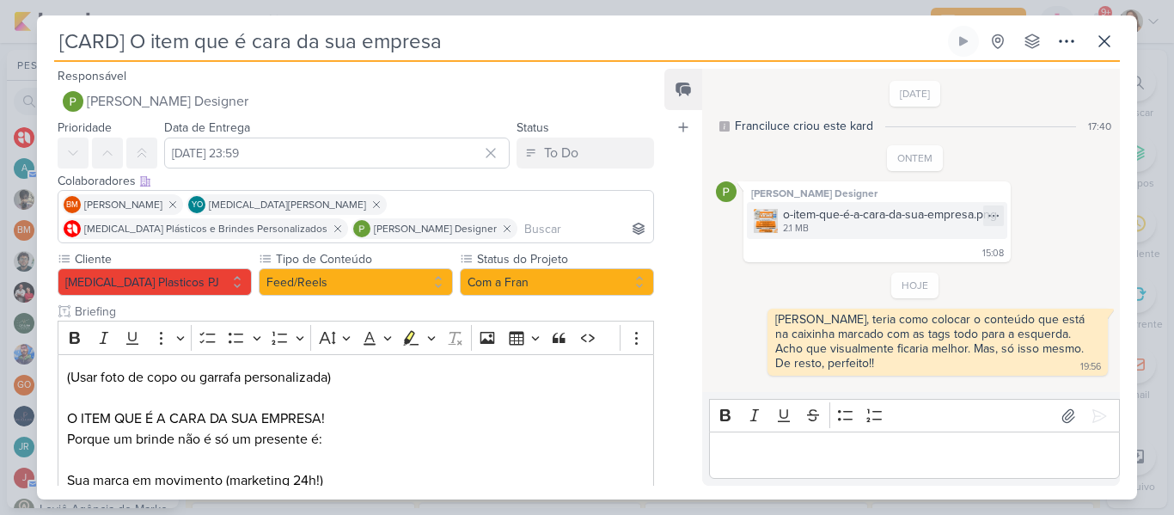
click at [902, 235] on div "2.1 MB" at bounding box center [890, 229] width 214 height 14
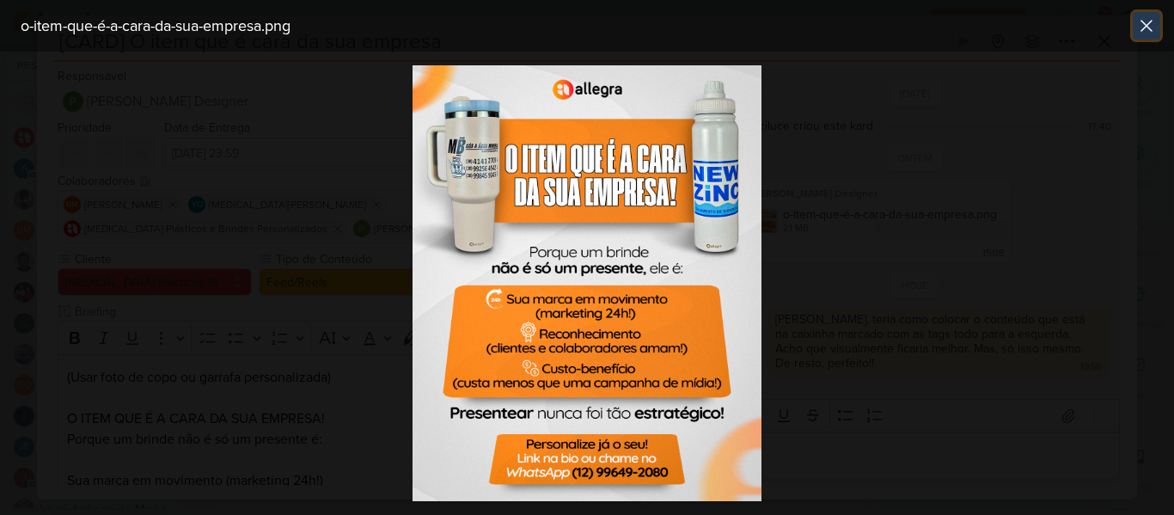
click at [1151, 18] on icon at bounding box center [1146, 25] width 21 height 21
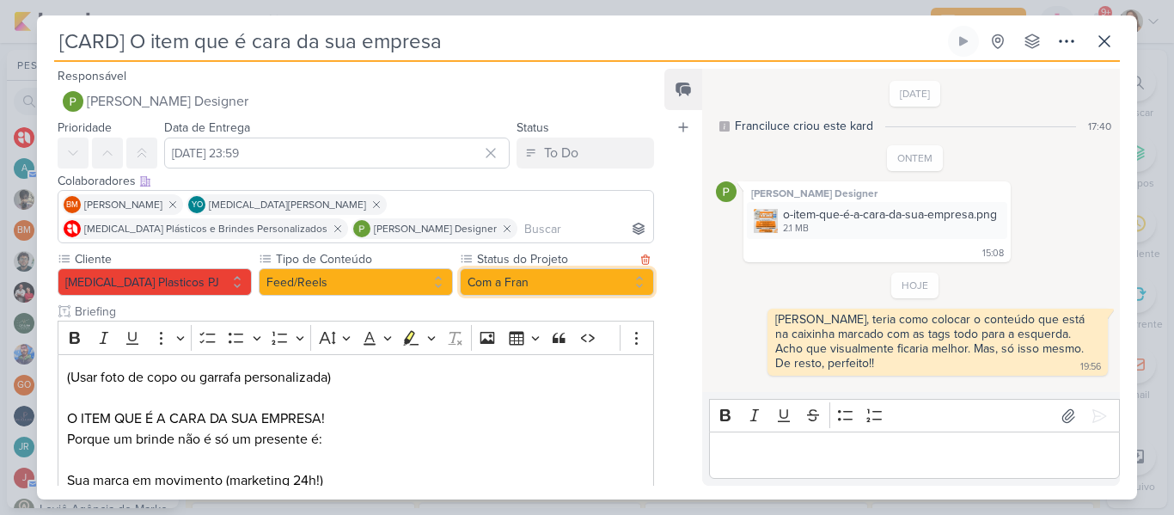
click at [491, 280] on button "Com a Fran" at bounding box center [557, 281] width 194 height 27
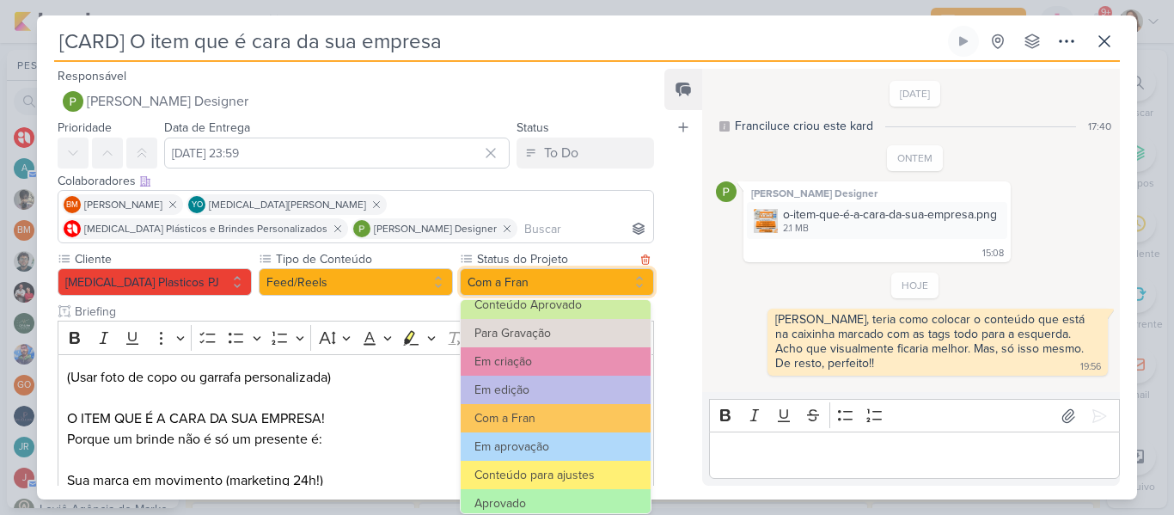
scroll to position [169, 0]
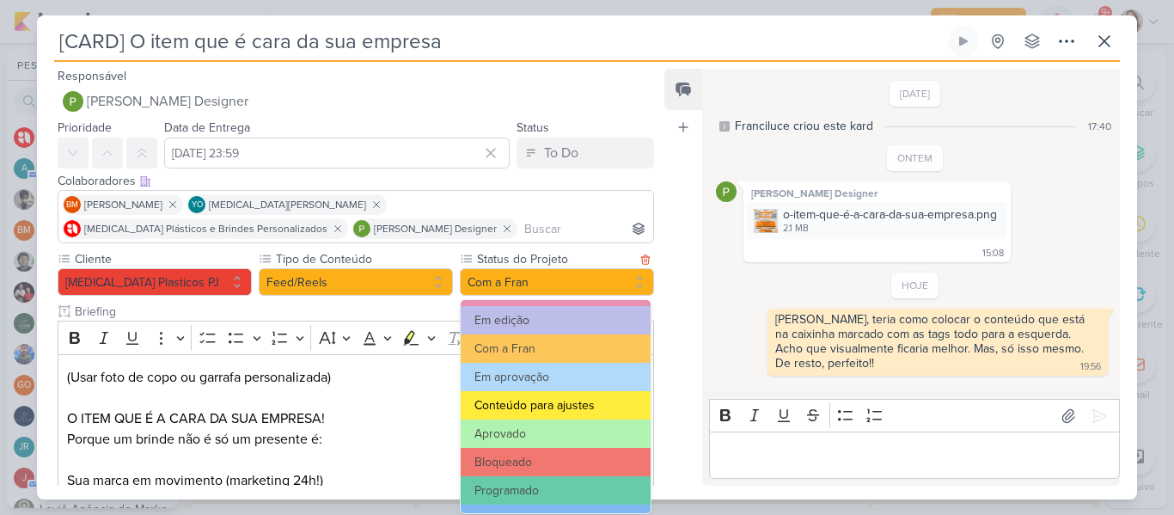
click at [577, 415] on button "Conteúdo para ajustes" at bounding box center [556, 405] width 190 height 28
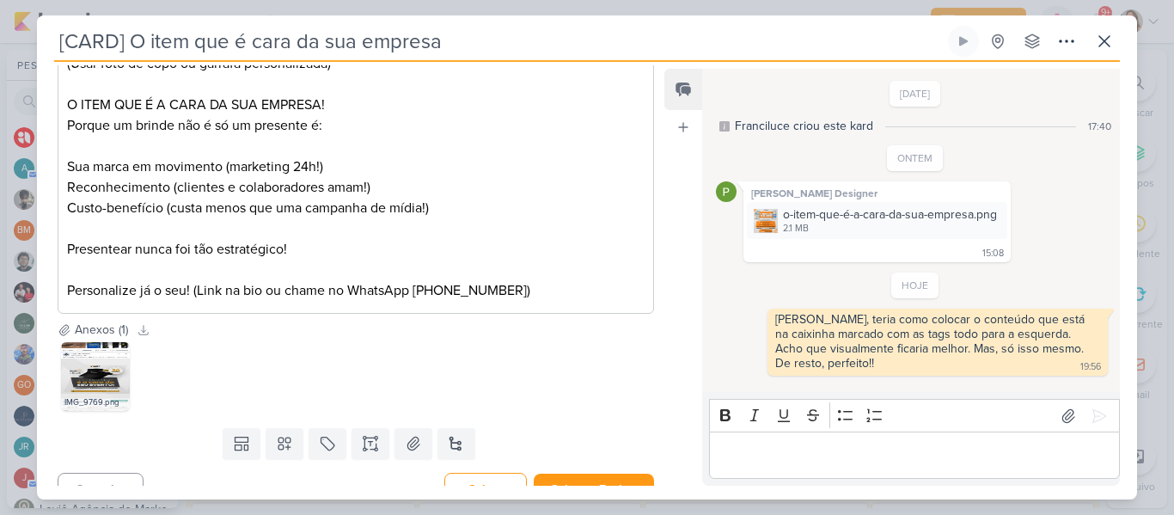
scroll to position [338, 0]
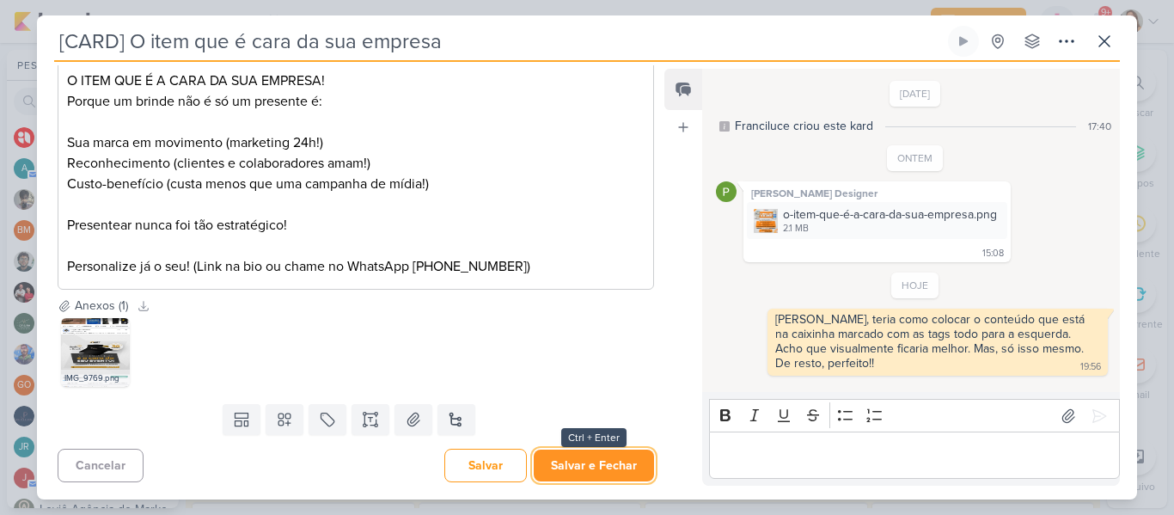
click at [628, 463] on button "Salvar e Fechar" at bounding box center [594, 465] width 120 height 32
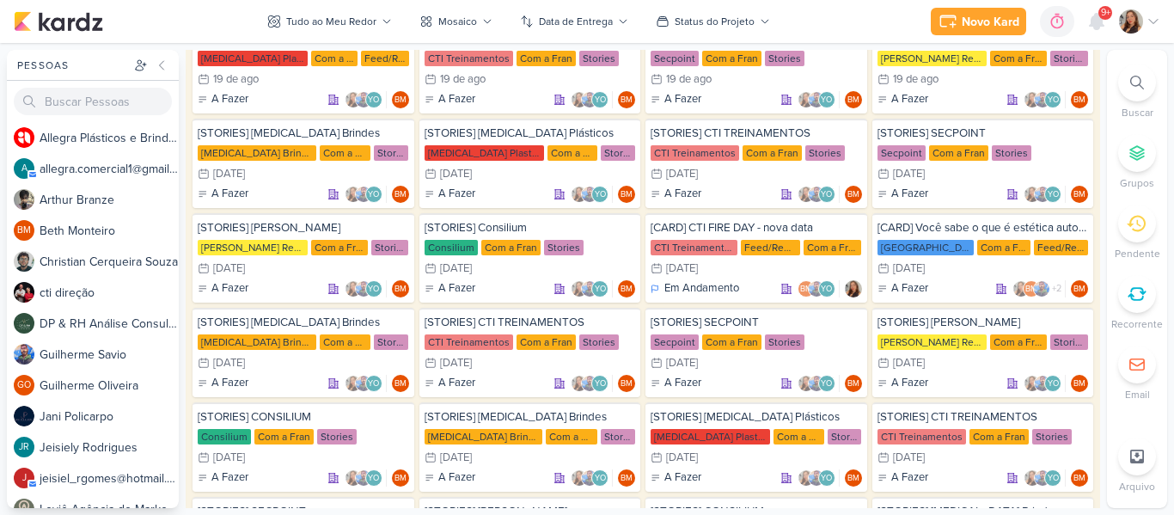
scroll to position [4907, 0]
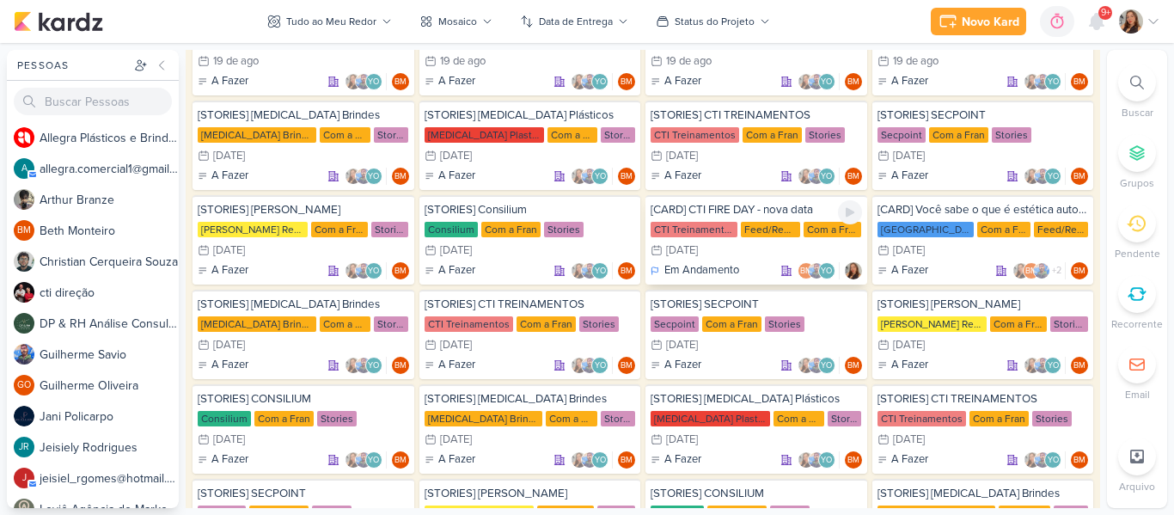
click at [748, 224] on div "Feed/Reels" at bounding box center [770, 229] width 59 height 15
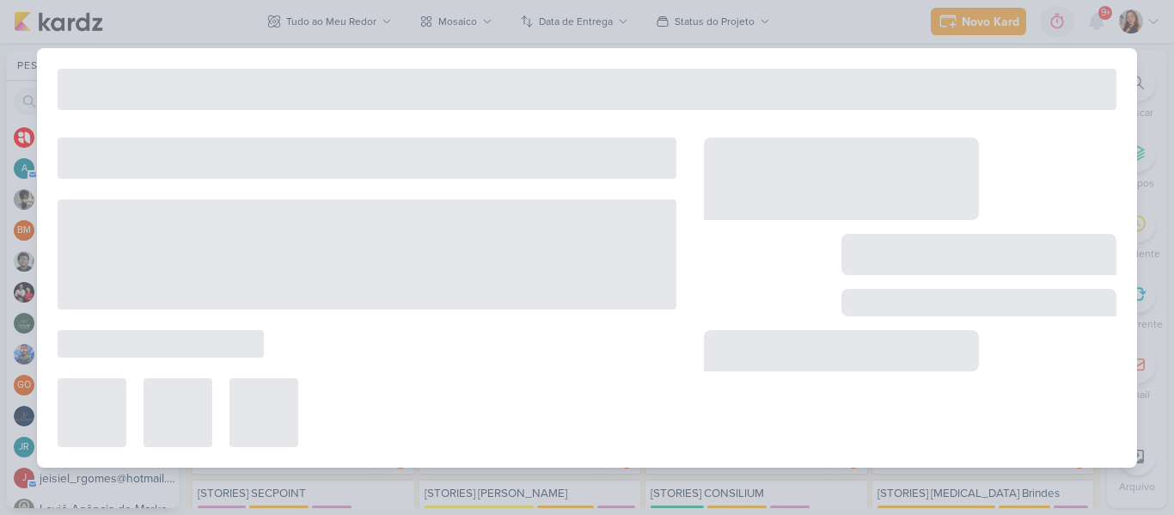
type input "[CARD] CTI FIRE DAY - nova data"
type input "[DATE] 23:59"
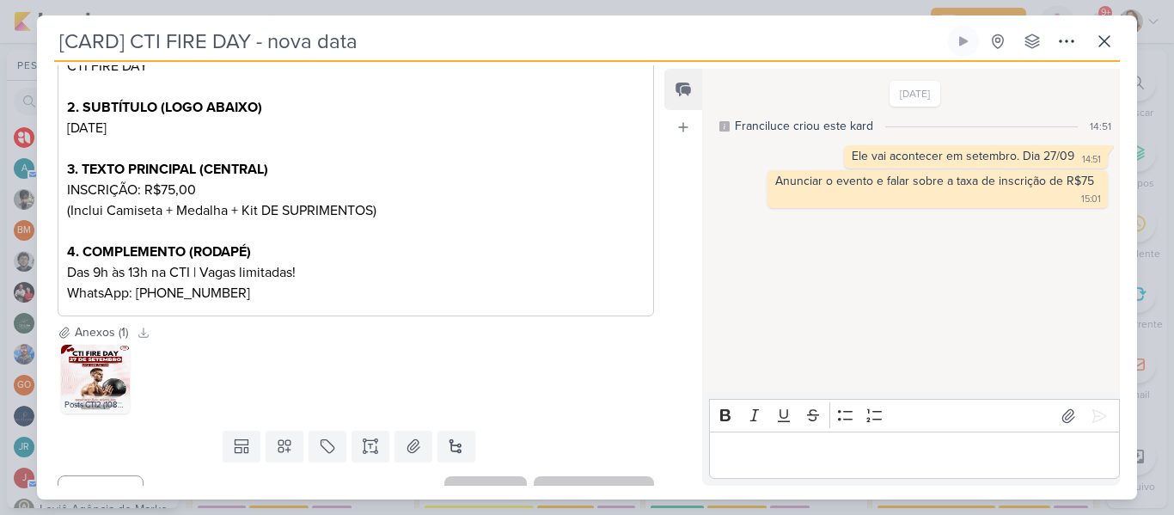
scroll to position [334, 0]
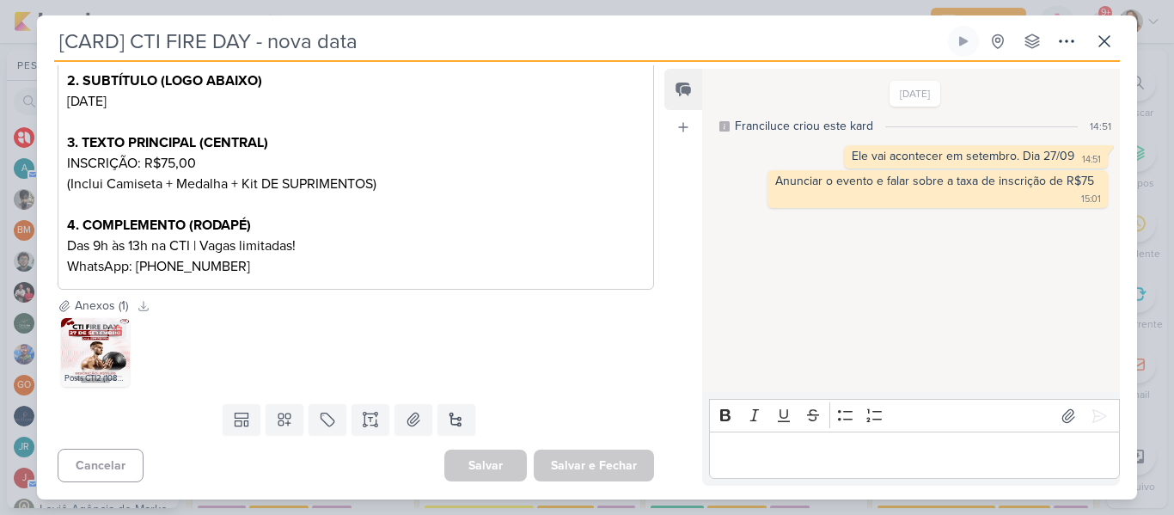
click at [90, 363] on img at bounding box center [95, 352] width 69 height 69
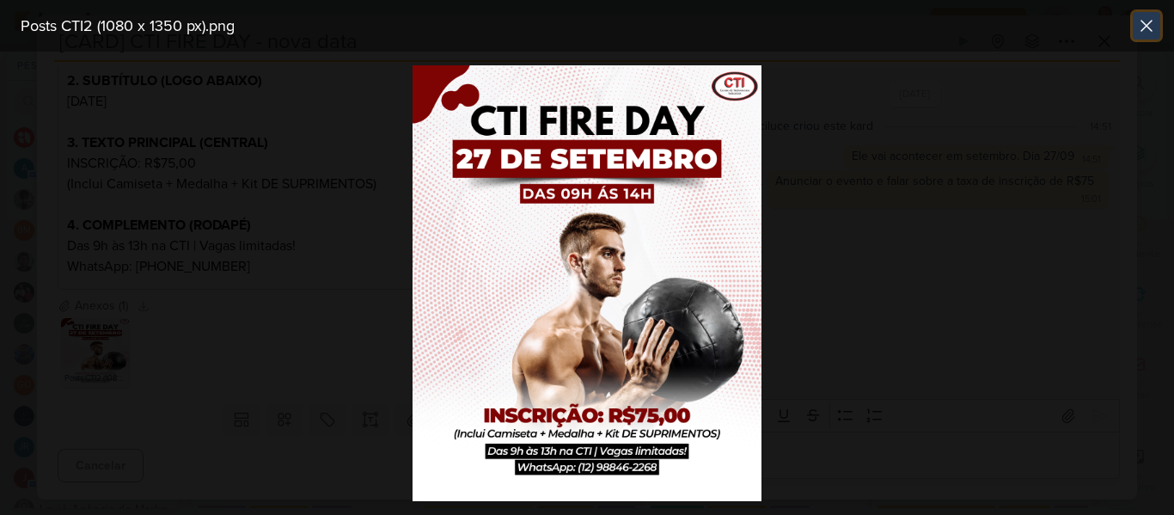
click at [1147, 21] on icon at bounding box center [1146, 25] width 21 height 21
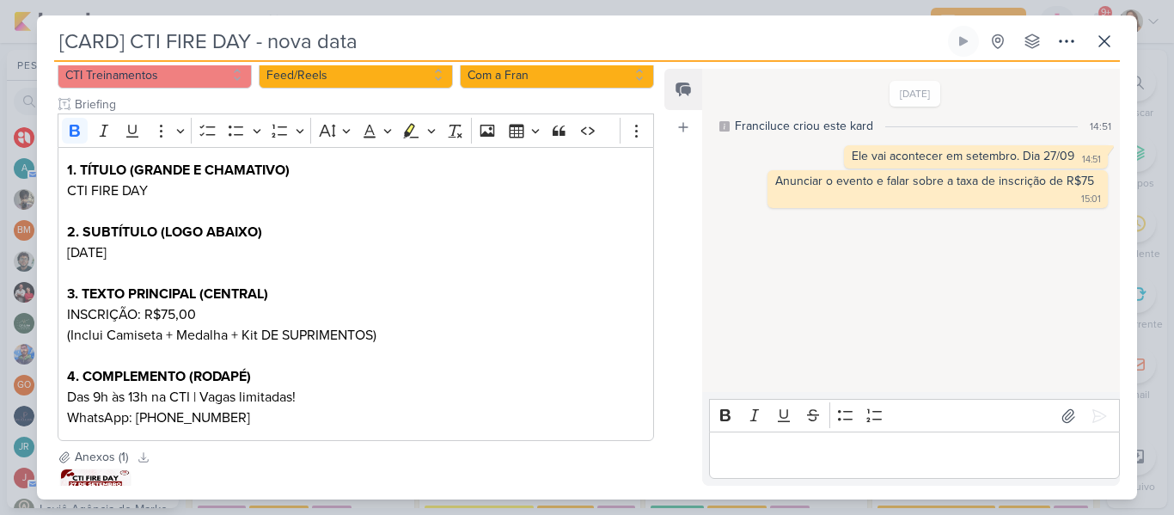
scroll to position [132, 0]
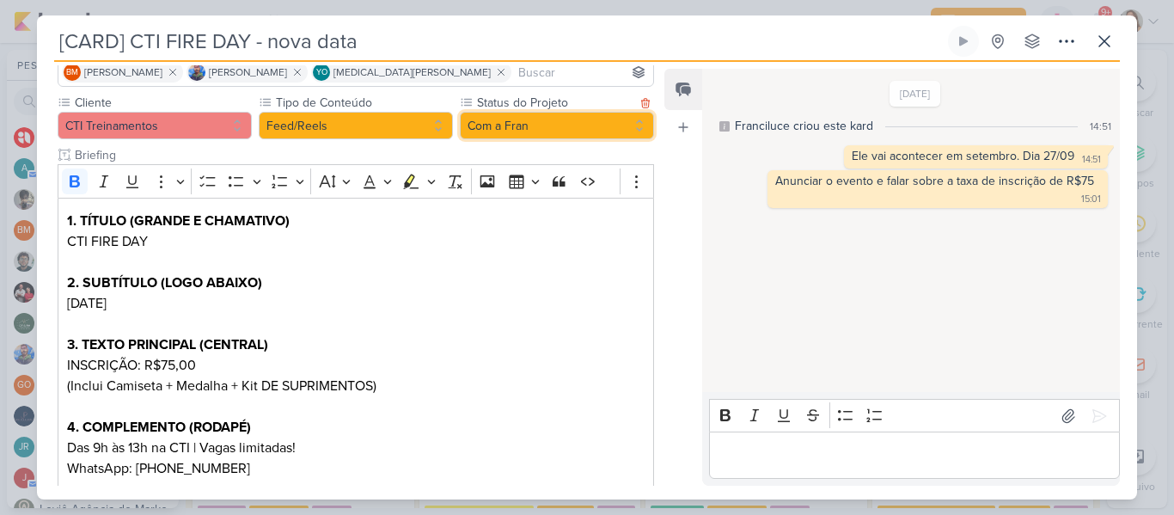
click at [506, 133] on button "Com a Fran" at bounding box center [557, 125] width 194 height 27
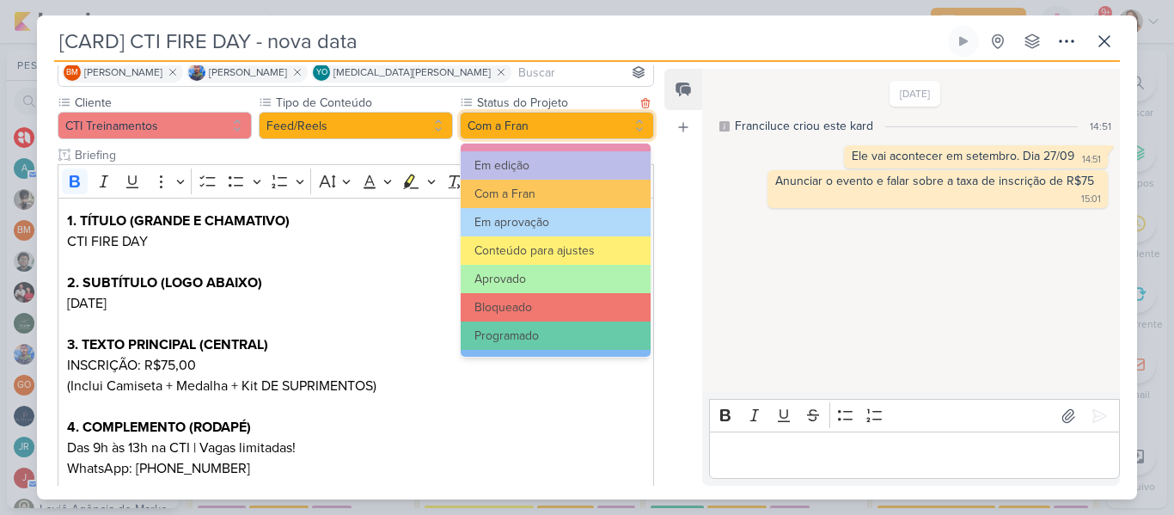
scroll to position [177, 0]
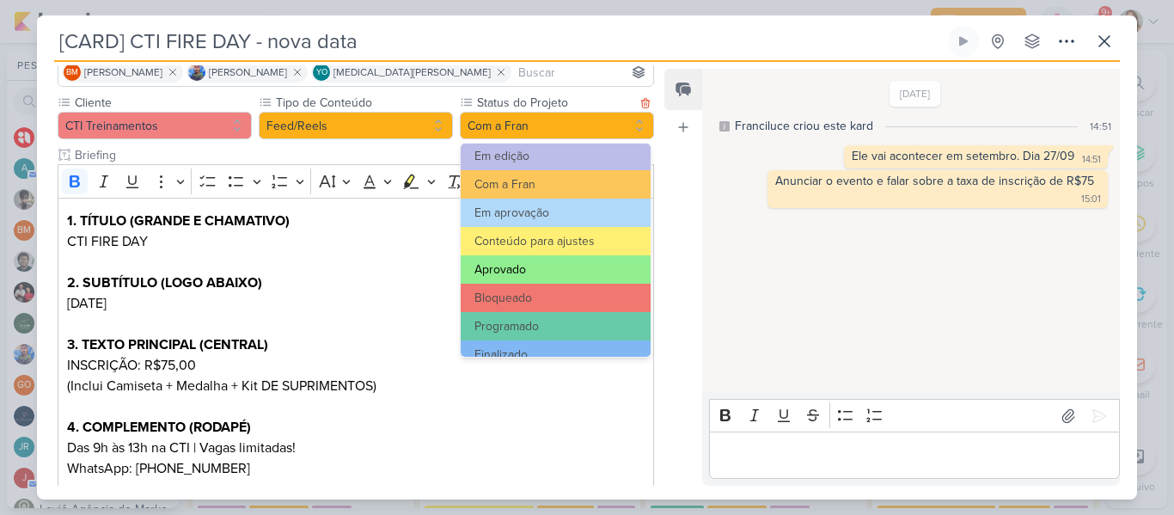
click at [581, 271] on button "Aprovado" at bounding box center [556, 269] width 190 height 28
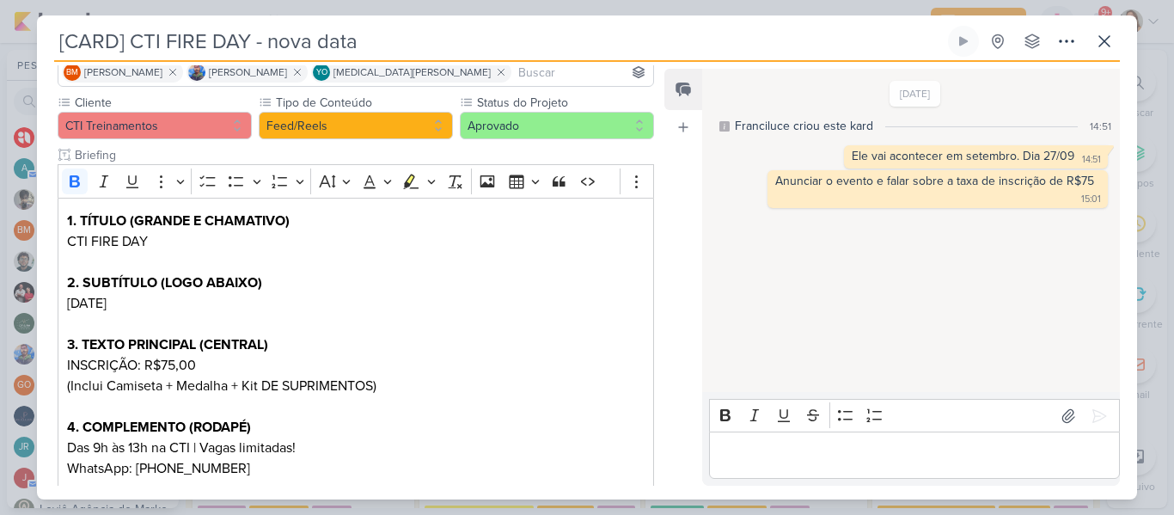
scroll to position [334, 0]
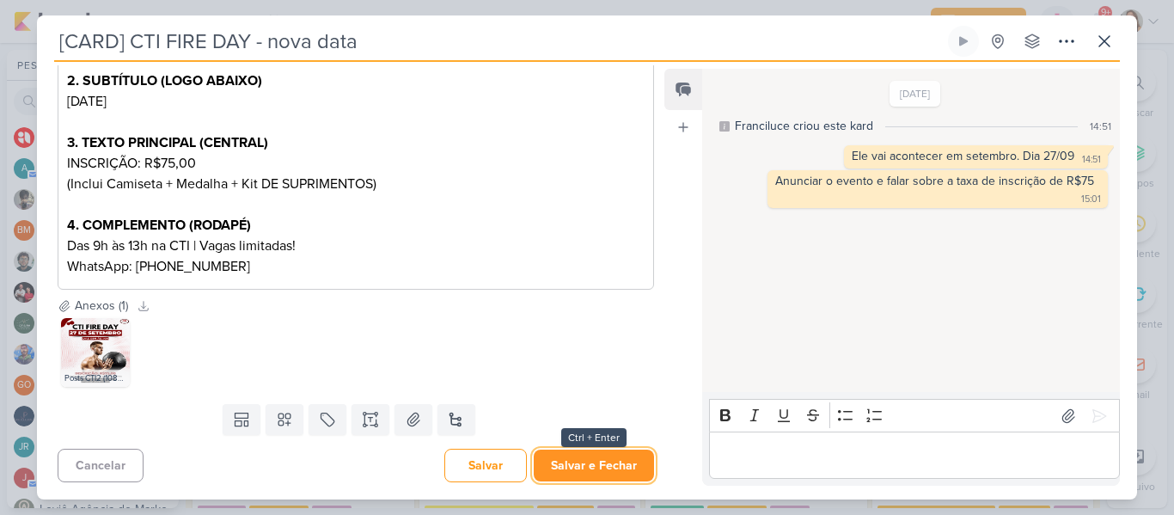
click at [609, 455] on button "Salvar e Fechar" at bounding box center [594, 465] width 120 height 32
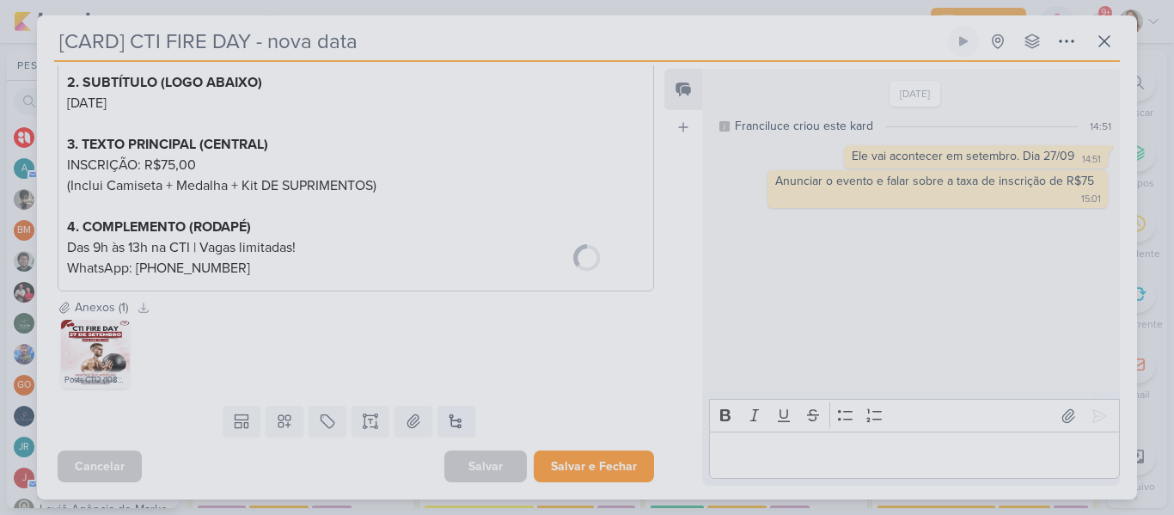
scroll to position [333, 0]
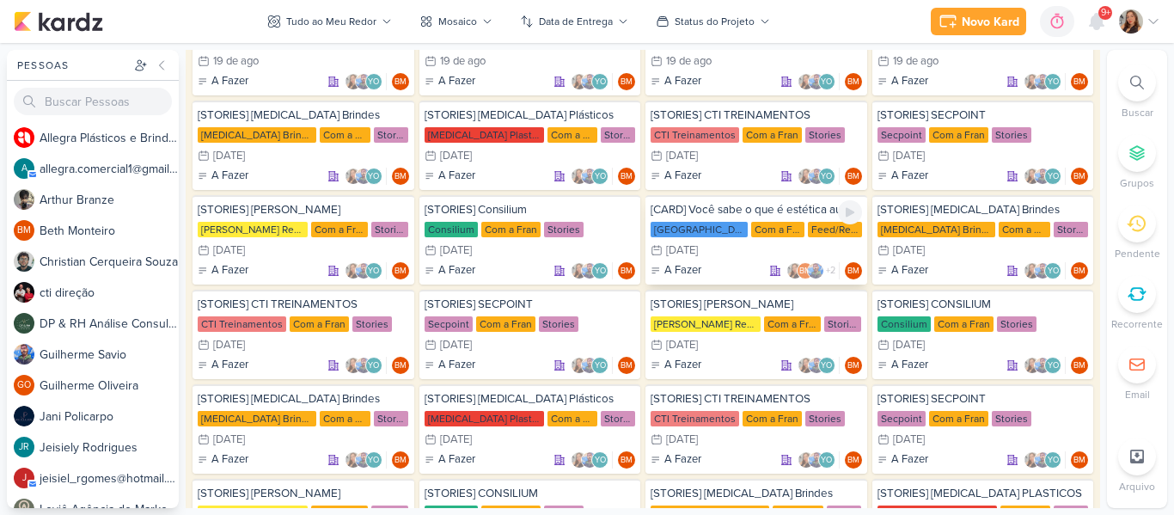
click at [808, 218] on div "[CARD] Você sabe o que é estética automotiva? [GEOGRAPHIC_DATA] Com a Fran Feed…" at bounding box center [756, 239] width 222 height 89
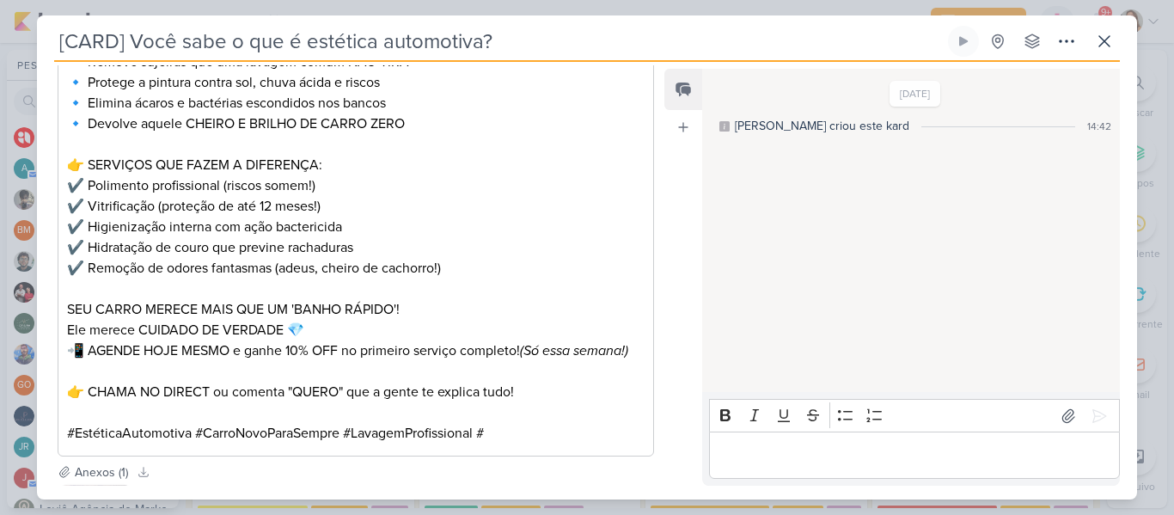
scroll to position [815, 0]
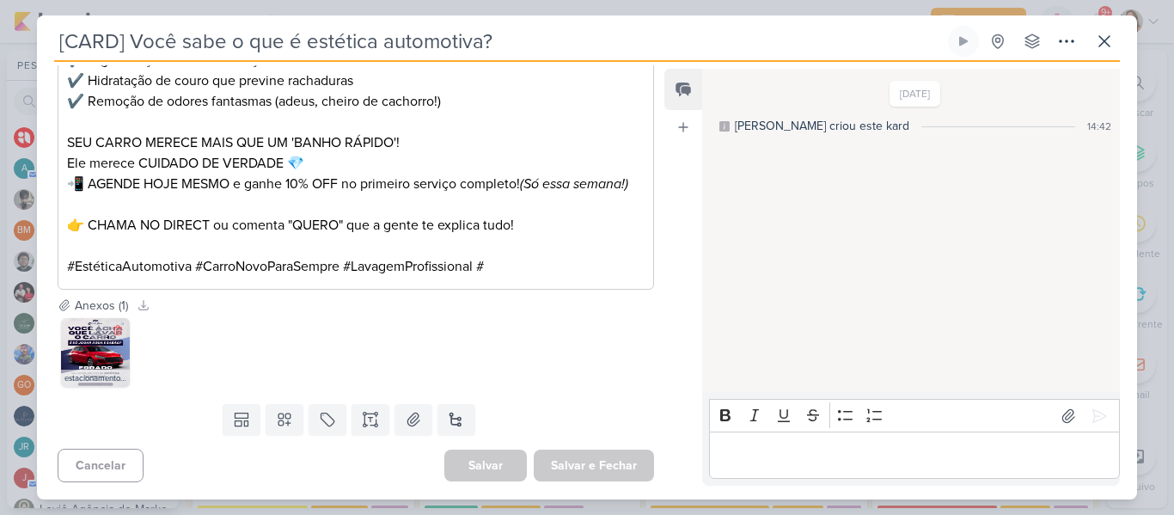
click at [96, 369] on div "estacionamento novo formato.png" at bounding box center [95, 377] width 69 height 17
click at [101, 356] on img at bounding box center [95, 352] width 69 height 69
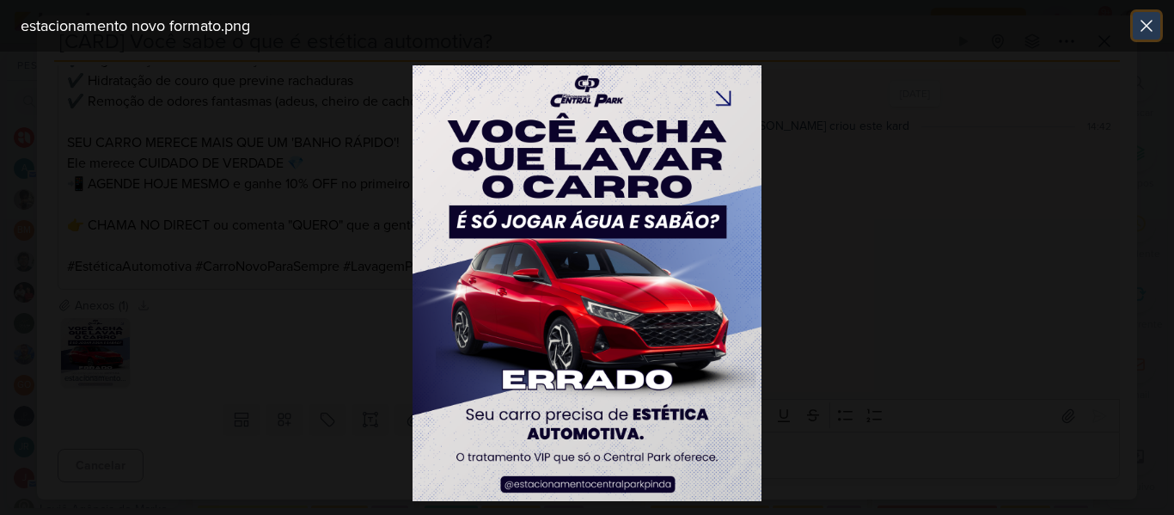
click at [1145, 23] on icon at bounding box center [1146, 25] width 21 height 21
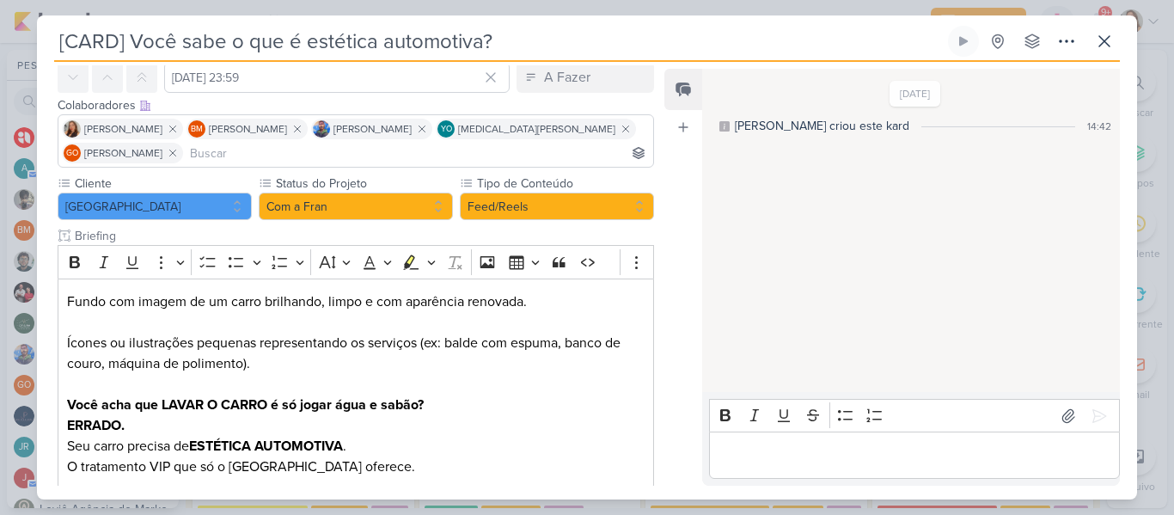
scroll to position [88, 0]
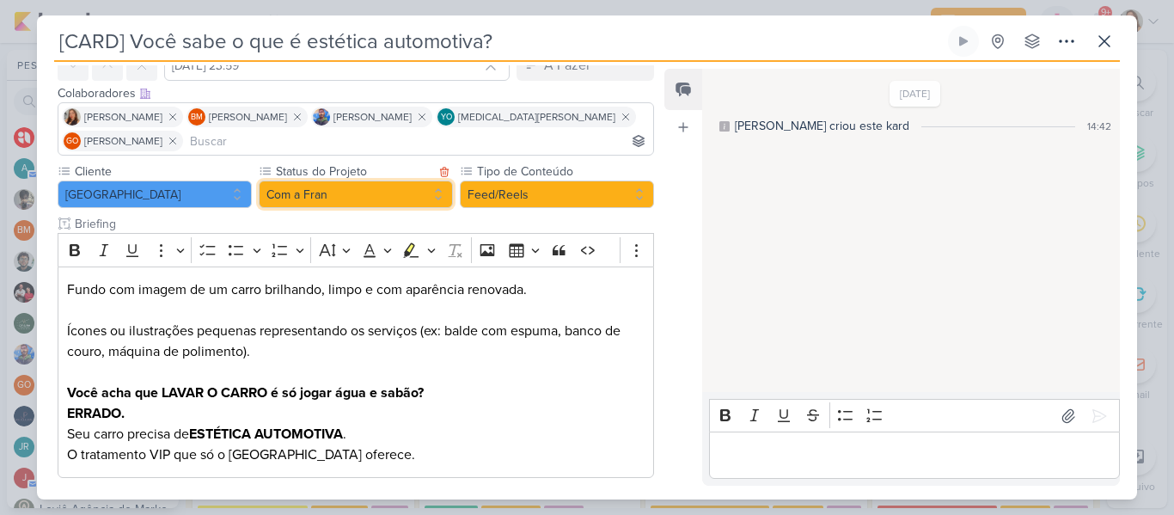
click at [368, 195] on button "Com a Fran" at bounding box center [356, 193] width 194 height 27
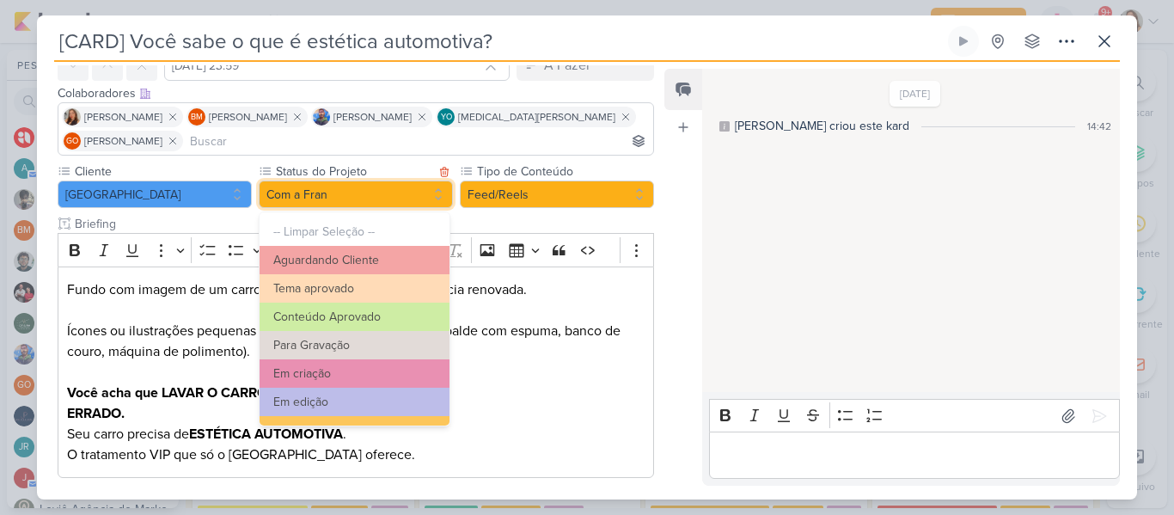
scroll to position [194, 0]
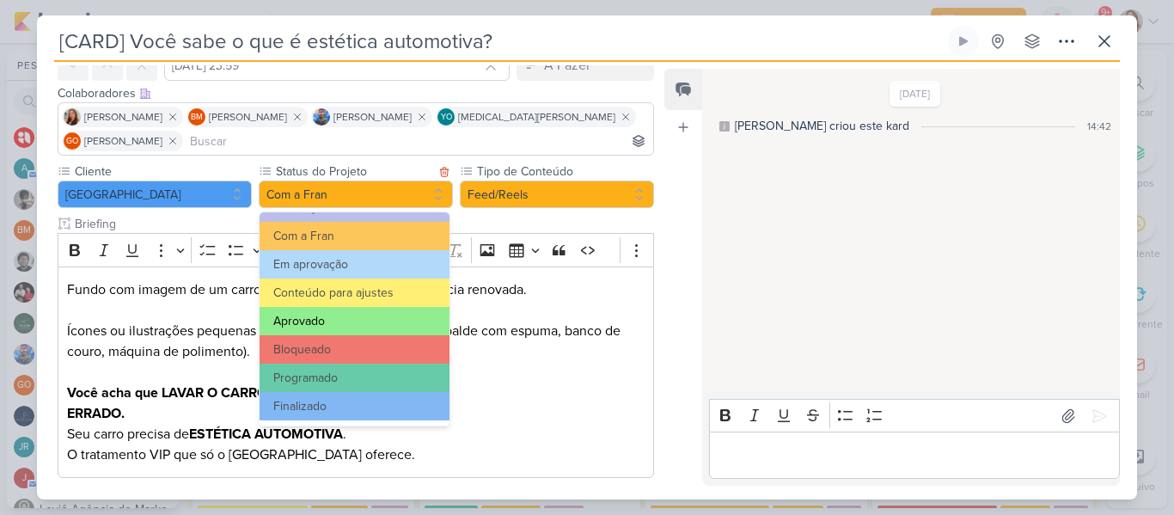
click at [366, 311] on button "Aprovado" at bounding box center [354, 321] width 190 height 28
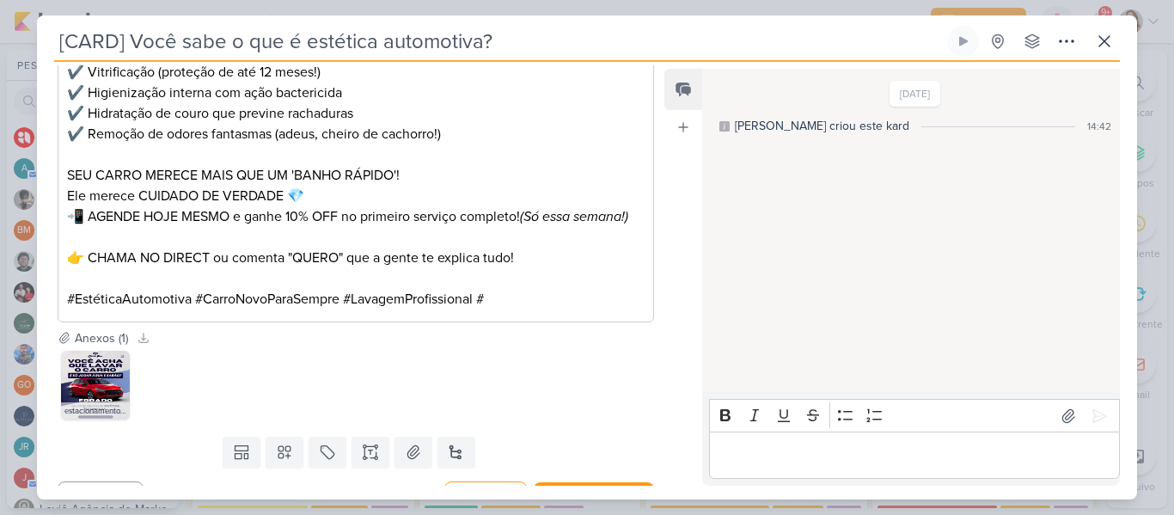
scroll to position [815, 0]
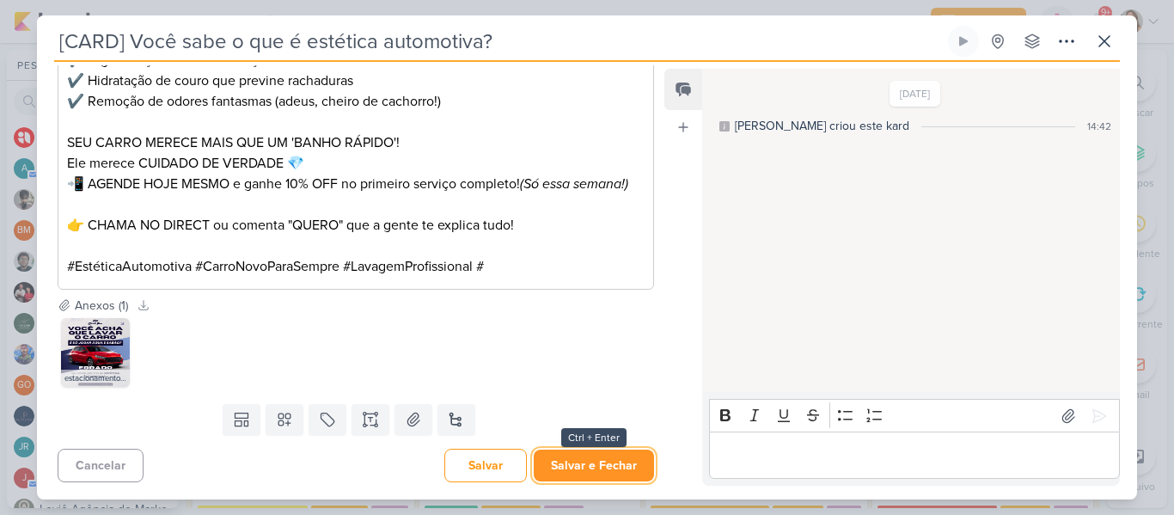
click at [602, 461] on button "Salvar e Fechar" at bounding box center [594, 465] width 120 height 32
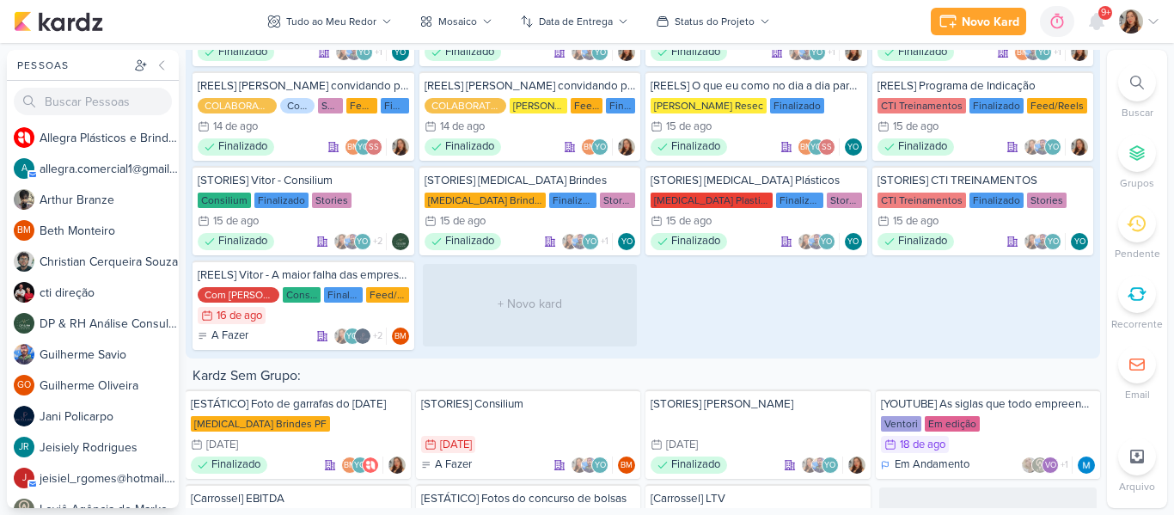
scroll to position [9172, 0]
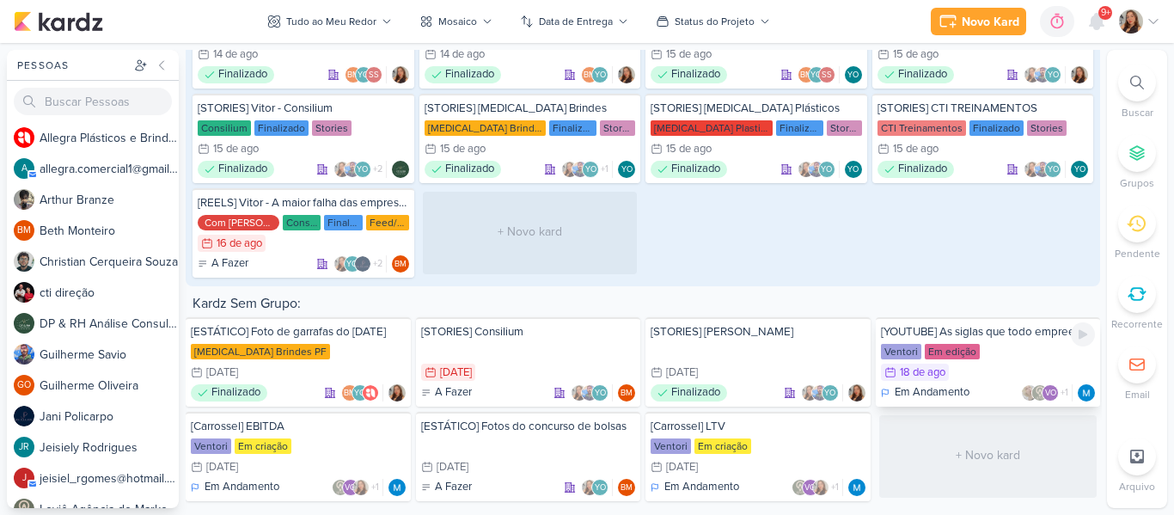
click at [980, 351] on div "Ventori Em edição" at bounding box center [988, 351] width 215 height 17
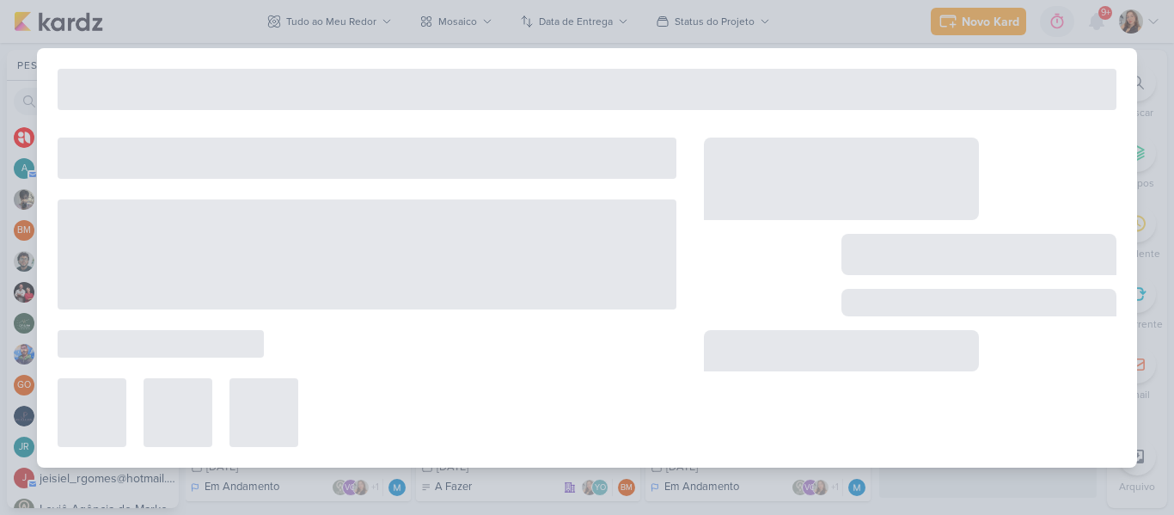
type input "[YOUTUBE] As siglas que todo empreendedor precisa conhecer"
type input "[DATE] 23:59"
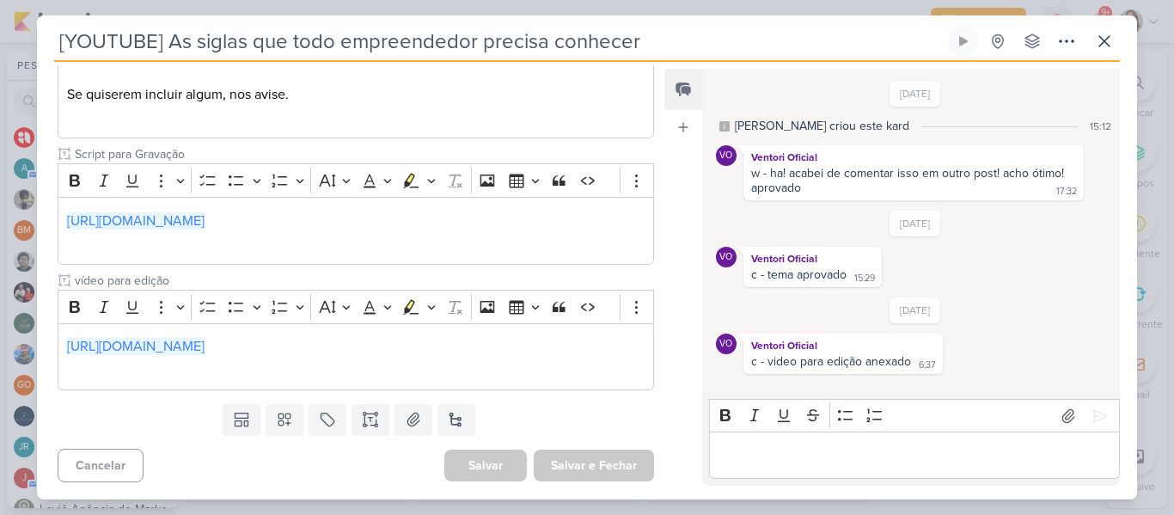
scroll to position [0, 0]
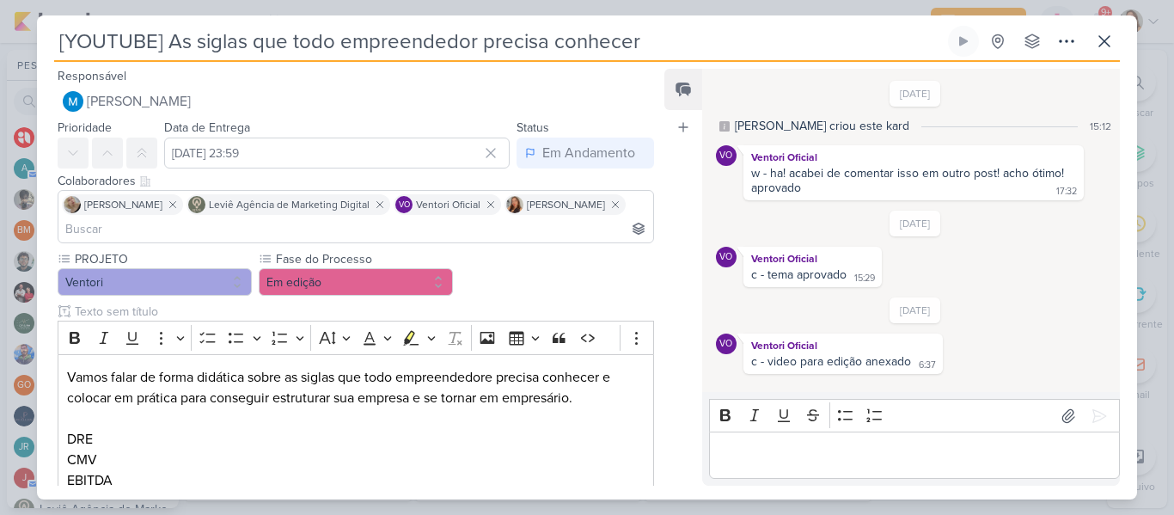
click at [493, 229] on input at bounding box center [356, 228] width 588 height 21
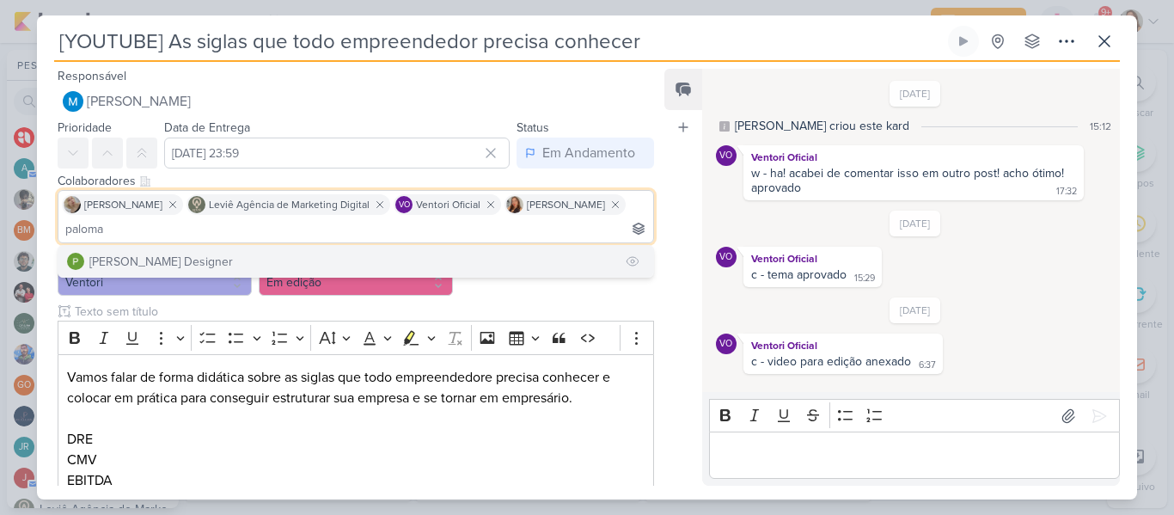
type input "paloma"
click at [417, 268] on button "[PERSON_NAME] Designer" at bounding box center [355, 261] width 595 height 31
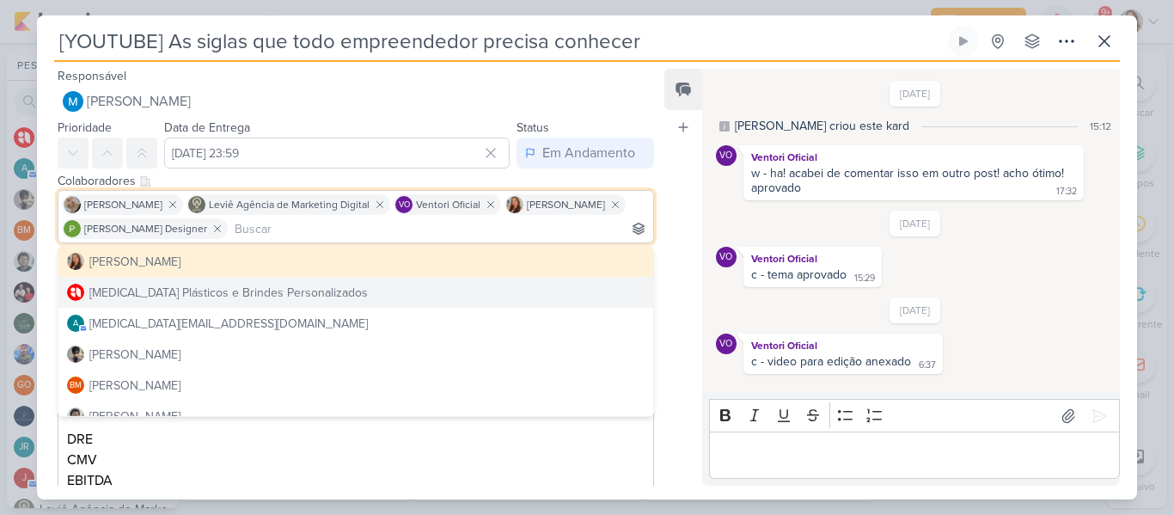
click at [688, 301] on div "Feed Atrelar email Solte o email para atrelar ao kard" at bounding box center [683, 277] width 38 height 417
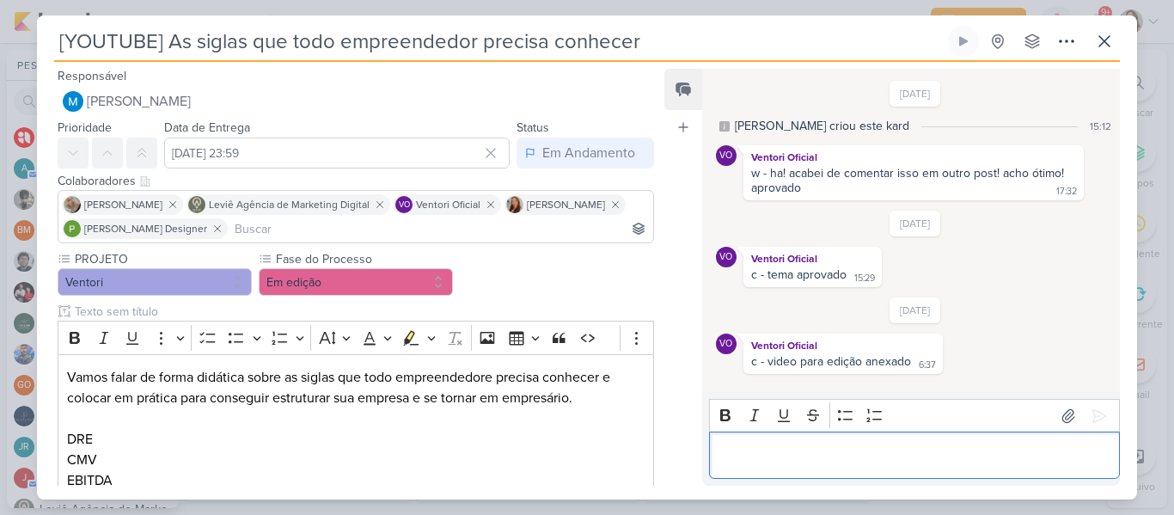
click at [790, 463] on p "Editor editing area: main" at bounding box center [913, 455] width 393 height 21
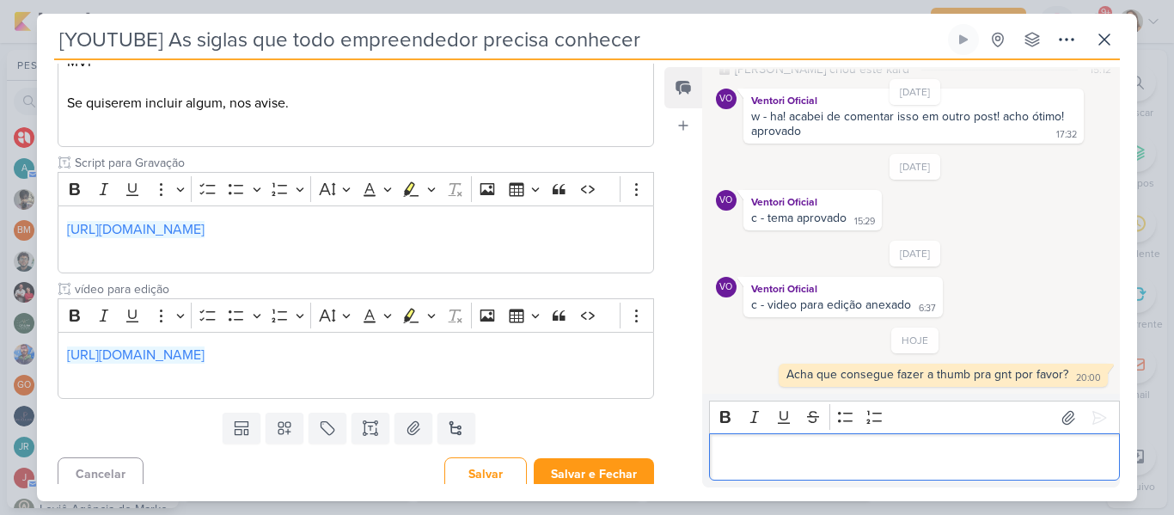
scroll to position [530, 0]
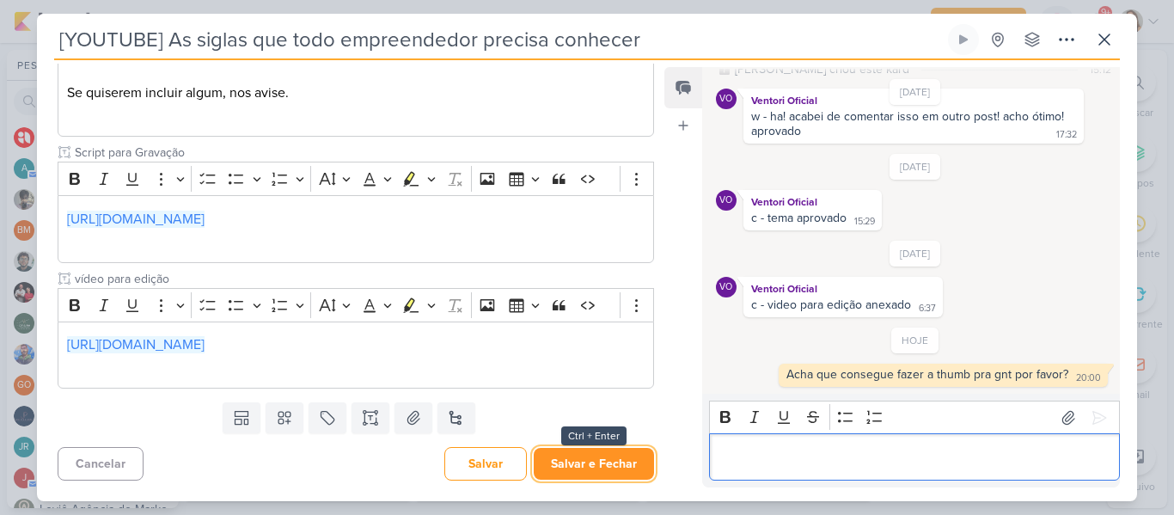
click at [601, 470] on button "Salvar e Fechar" at bounding box center [594, 464] width 120 height 32
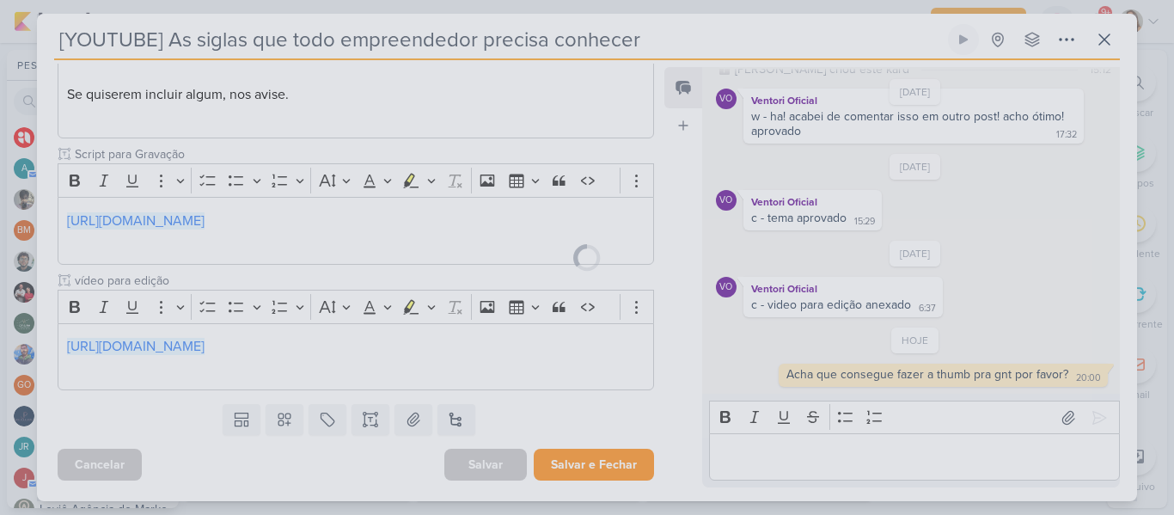
scroll to position [528, 0]
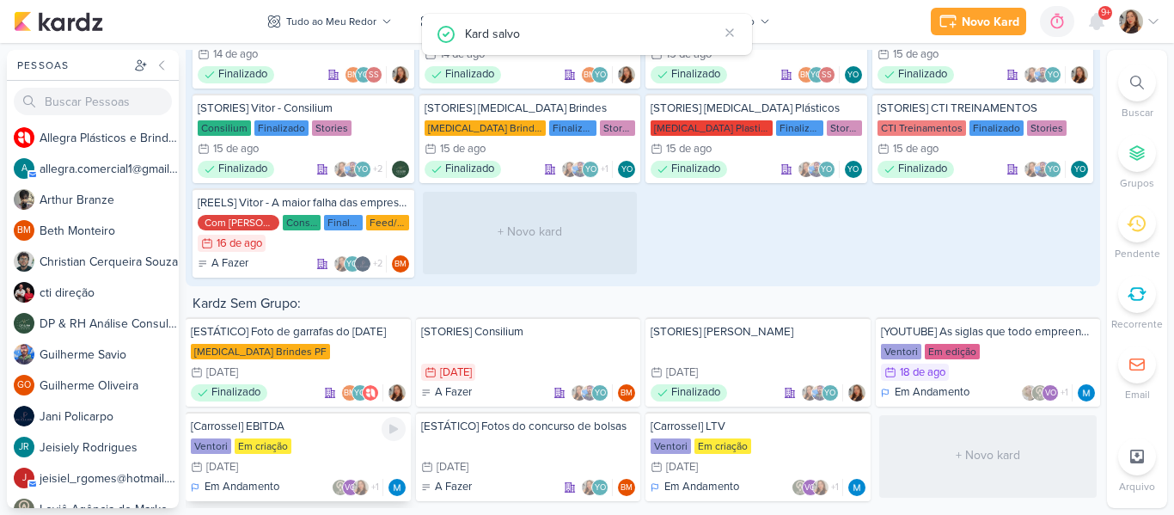
click at [351, 445] on div "Ventori Em criação" at bounding box center [298, 445] width 215 height 17
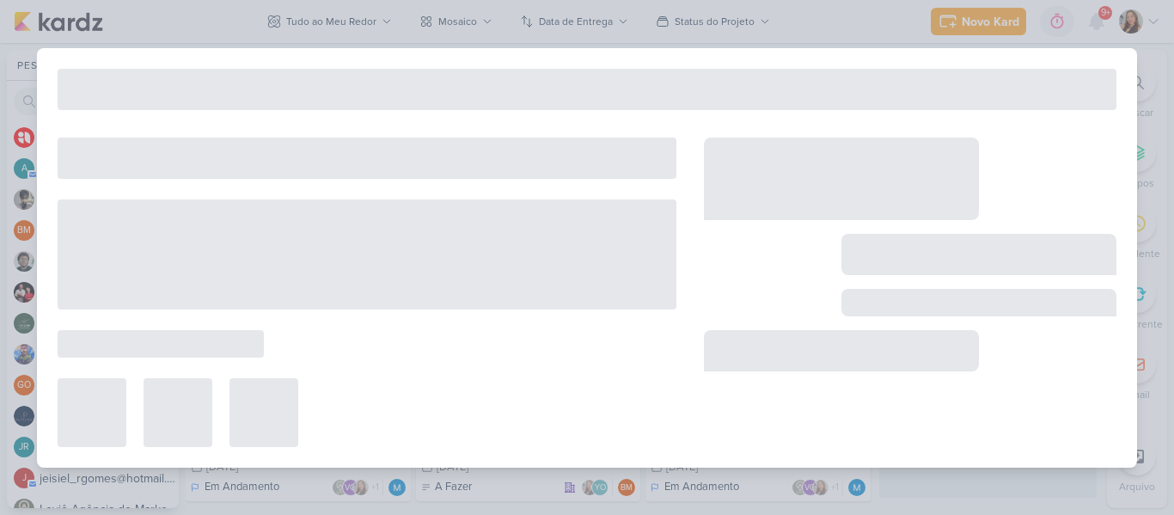
type input "[Carrossel] EBITDA"
type input "[DATE] 23:59"
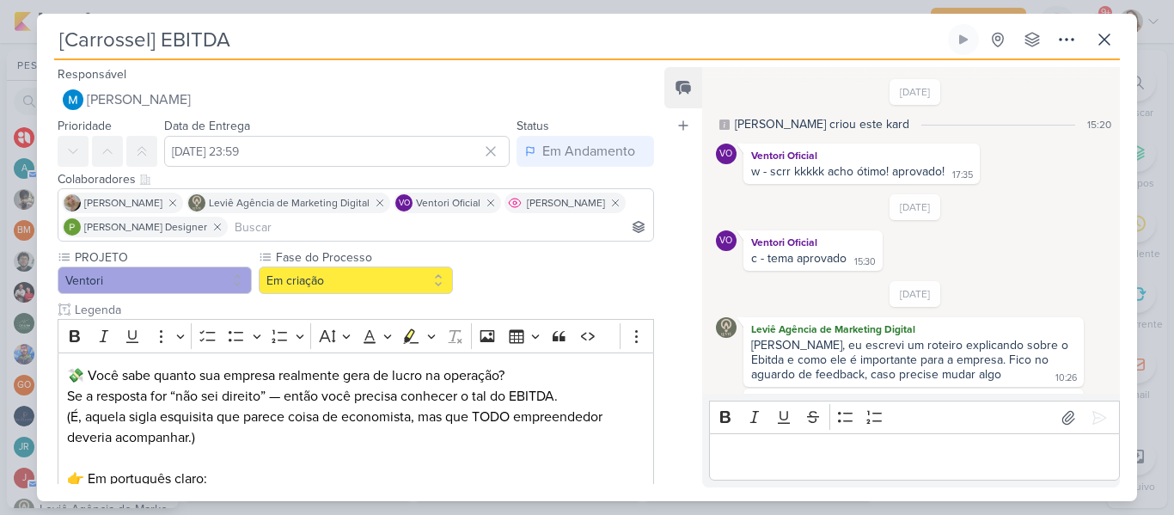
scroll to position [115, 0]
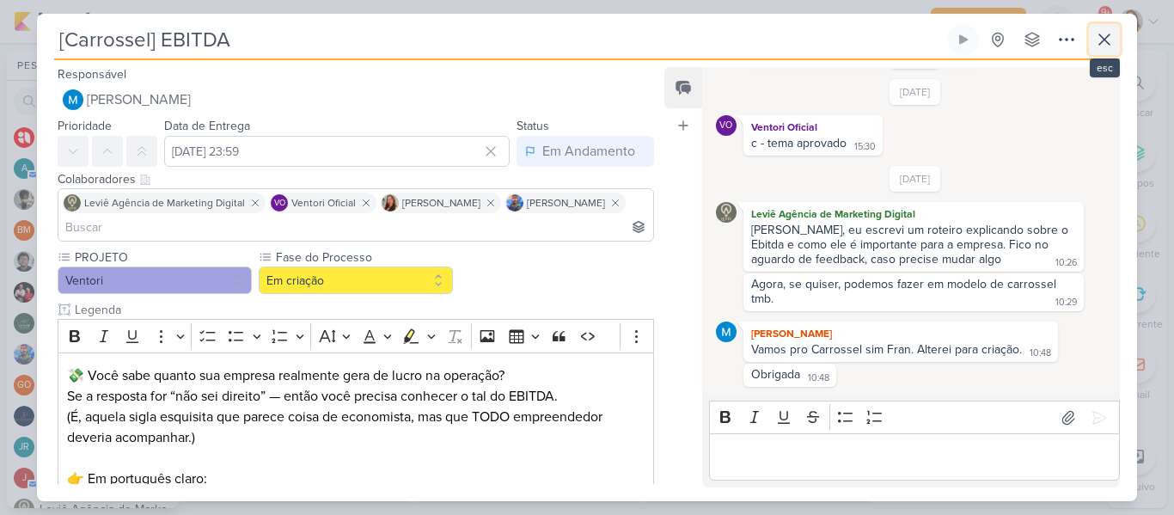
click at [1099, 34] on icon at bounding box center [1104, 39] width 21 height 21
